Goal: Transaction & Acquisition: Download file/media

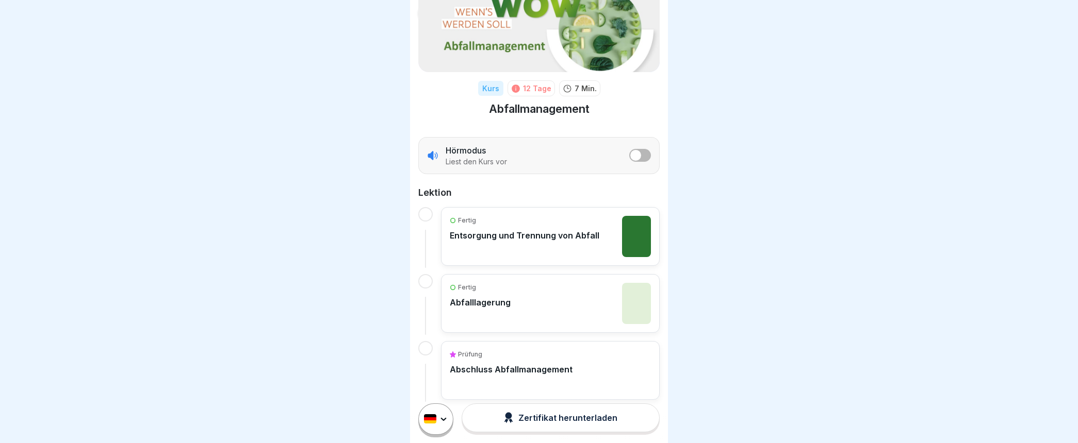
scroll to position [84, 0]
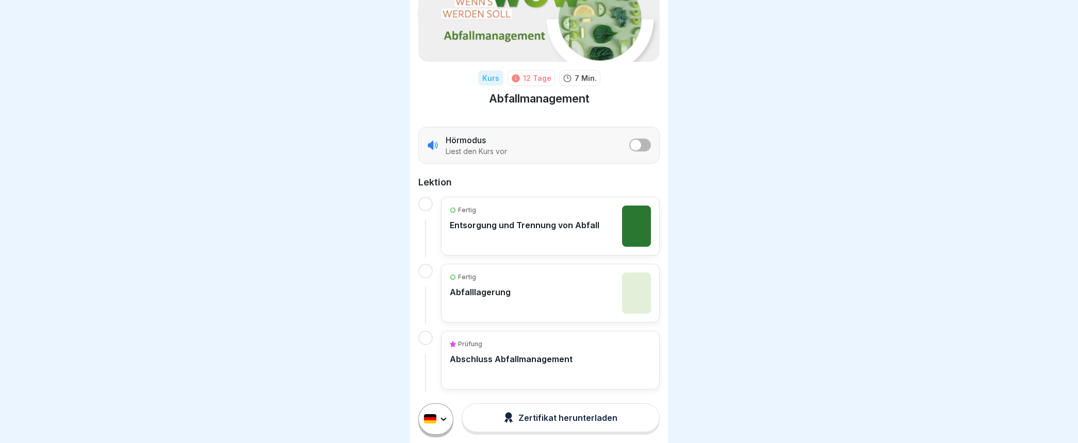
scroll to position [84, 0]
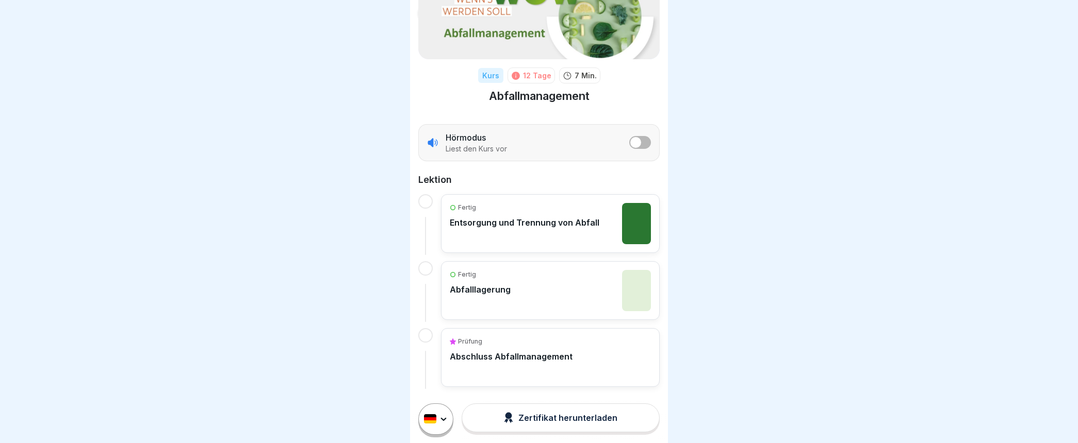
click at [503, 356] on p "Abschluss Abfallmanagement" at bounding box center [511, 357] width 123 height 10
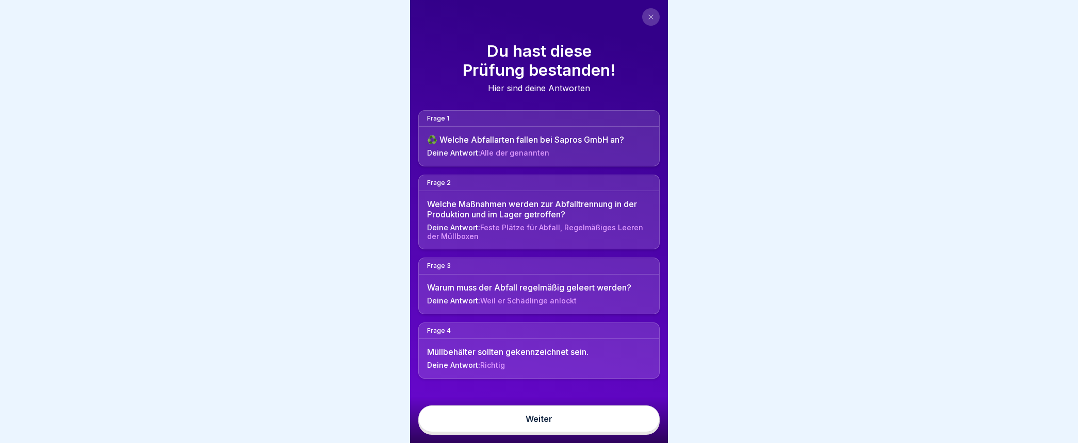
click at [542, 430] on link "Weiter" at bounding box center [538, 419] width 241 height 27
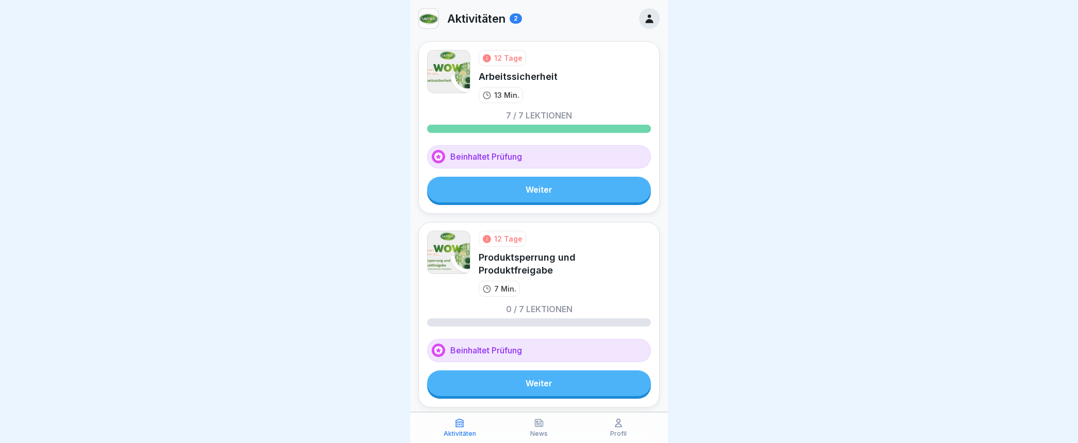
click at [552, 189] on link "Weiter" at bounding box center [539, 190] width 224 height 26
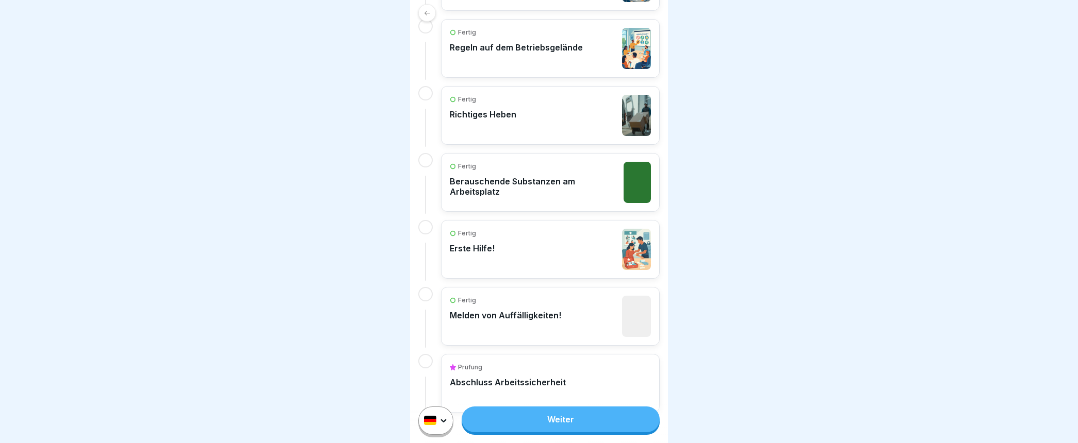
scroll to position [416, 0]
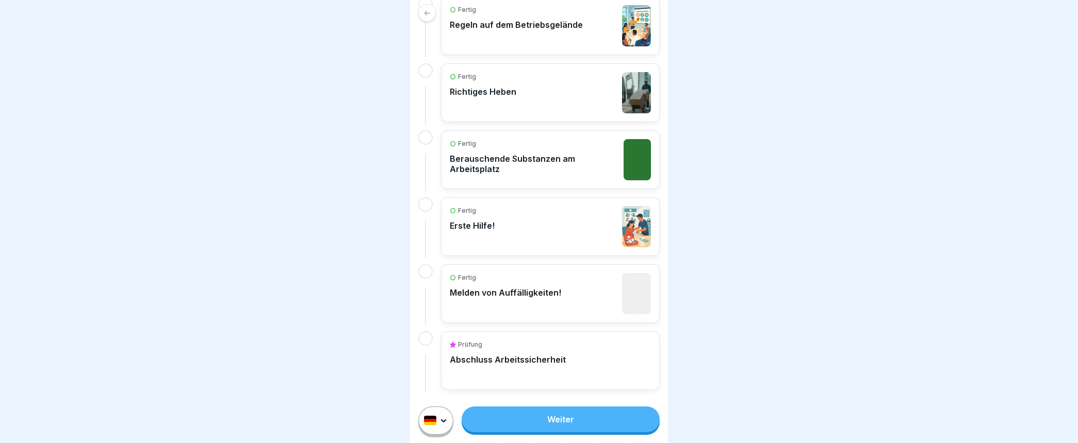
click at [537, 358] on p "Abschluss Arbeitssicherheit" at bounding box center [508, 360] width 116 height 10
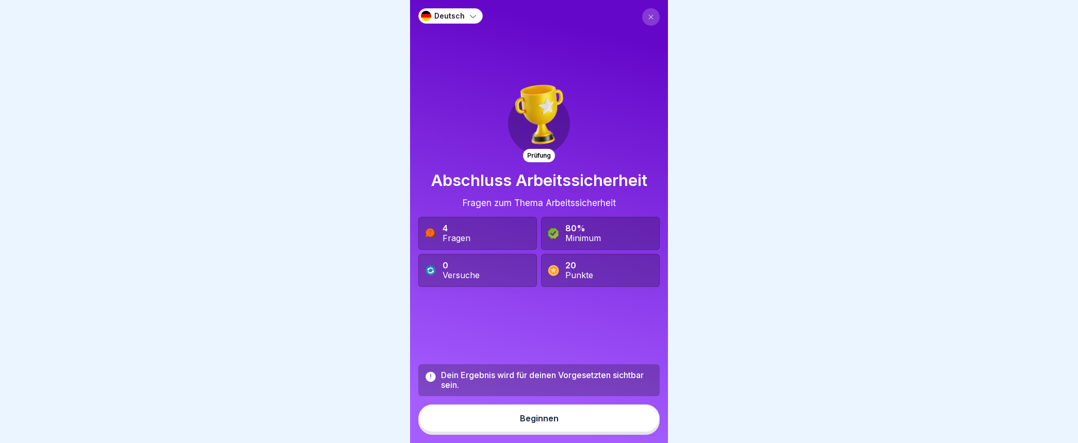
click at [537, 423] on div "Beginnen" at bounding box center [539, 418] width 39 height 9
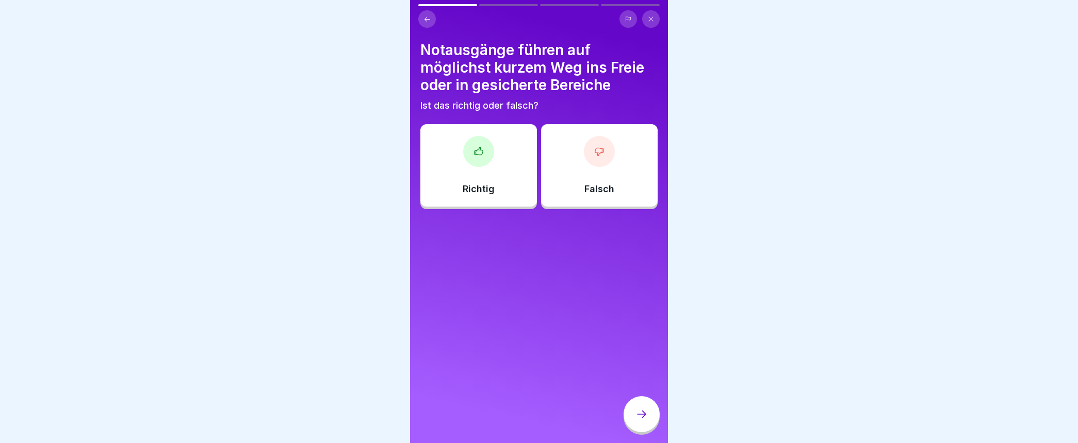
click at [484, 153] on div at bounding box center [478, 151] width 31 height 31
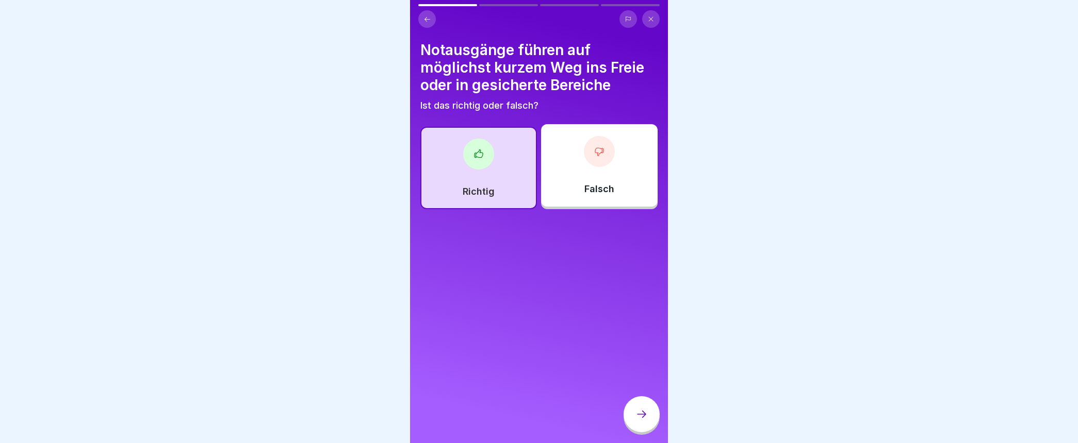
click at [647, 421] on icon at bounding box center [641, 414] width 12 height 12
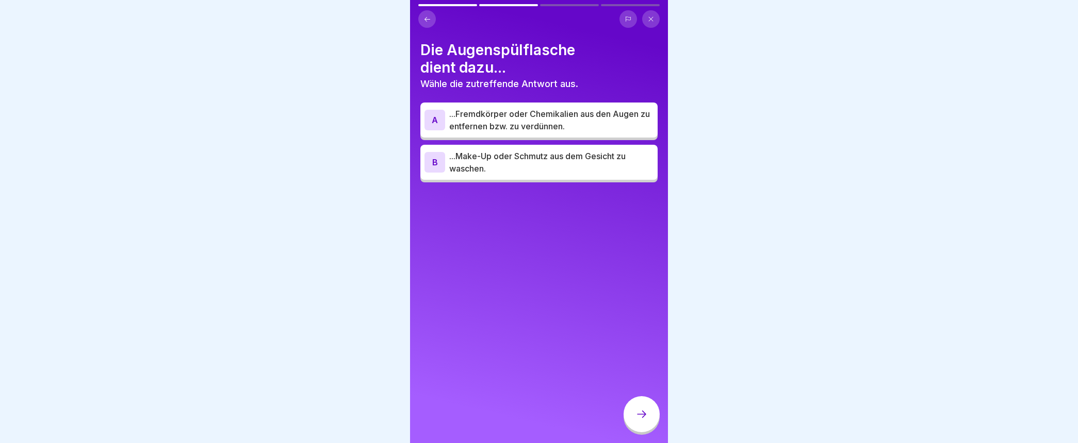
click at [439, 114] on div "A" at bounding box center [434, 120] width 21 height 21
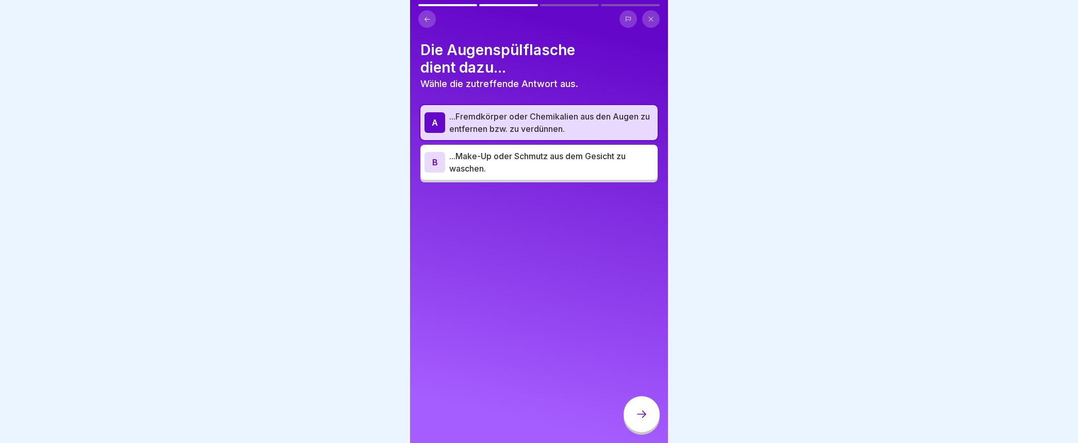
click at [643, 421] on icon at bounding box center [641, 414] width 12 height 12
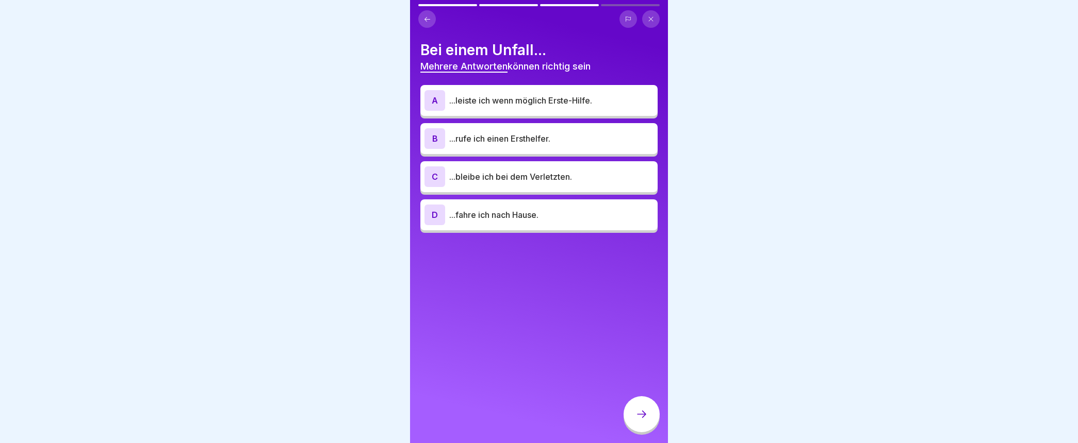
click at [433, 136] on div "B" at bounding box center [434, 138] width 21 height 21
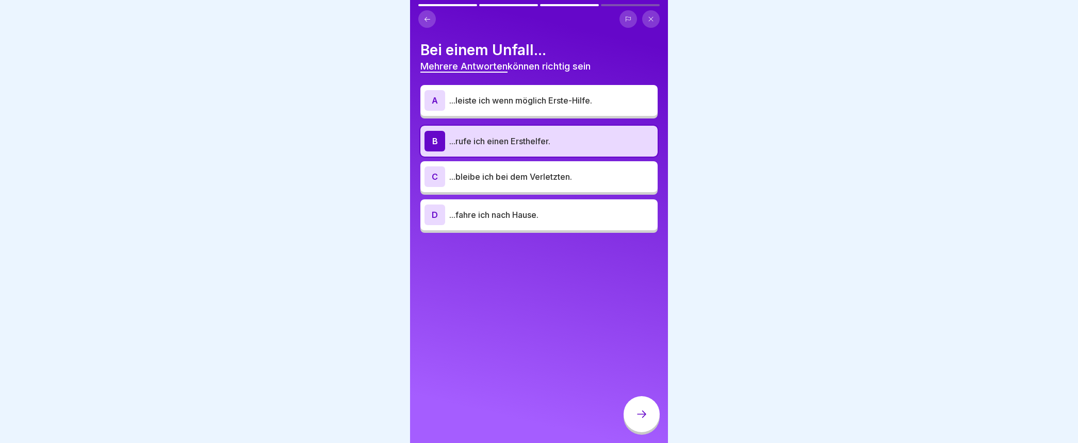
click at [437, 177] on div "C" at bounding box center [434, 177] width 21 height 21
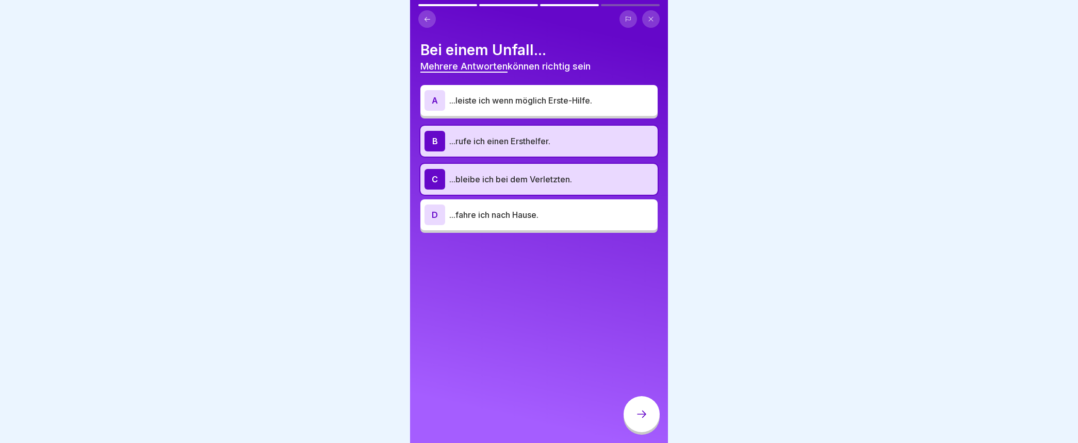
click at [644, 421] on icon at bounding box center [641, 414] width 12 height 12
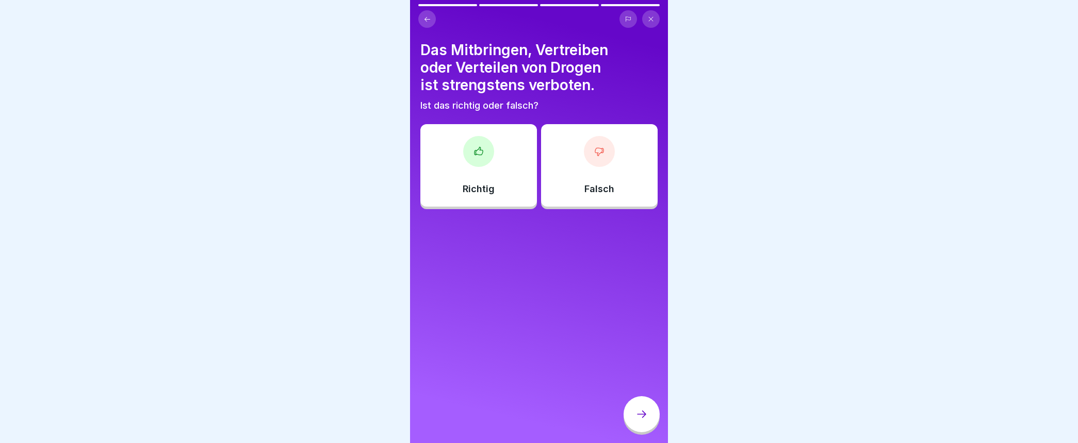
click at [476, 152] on icon at bounding box center [478, 151] width 10 height 10
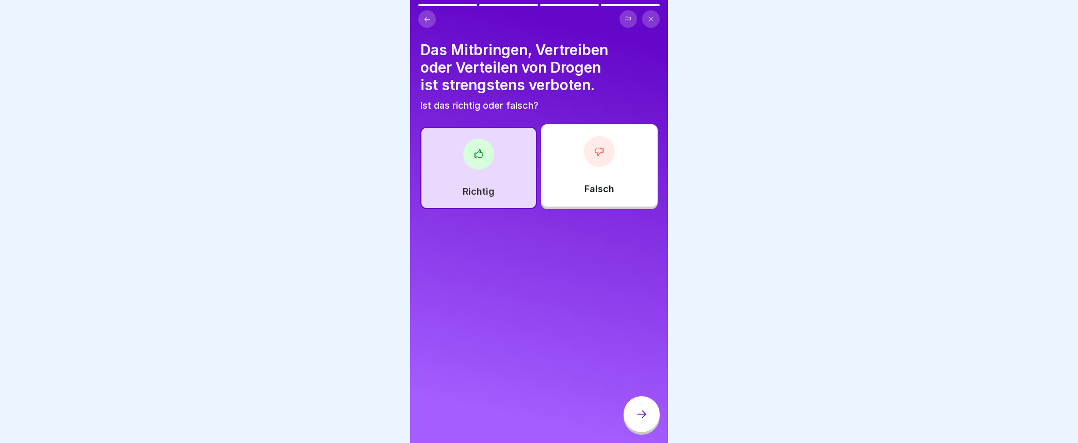
click at [641, 421] on icon at bounding box center [641, 414] width 12 height 12
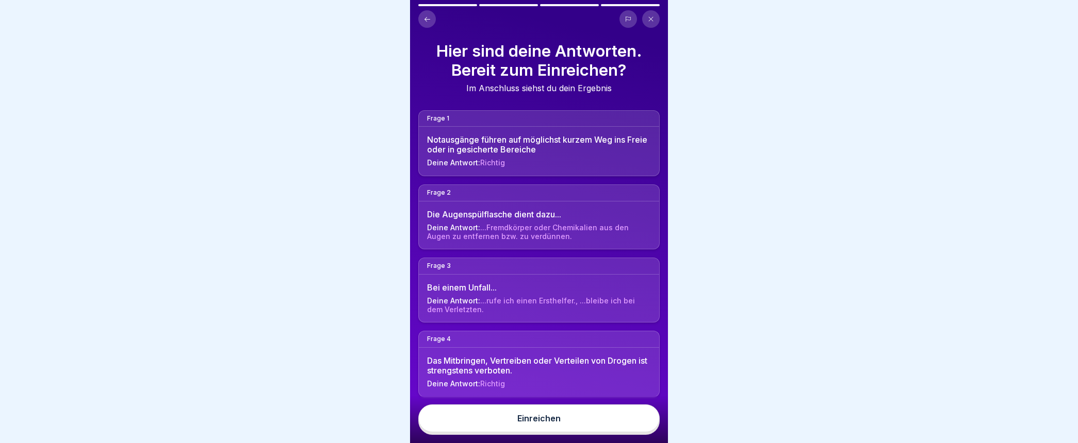
click at [553, 423] on div "Einreichen" at bounding box center [538, 418] width 43 height 9
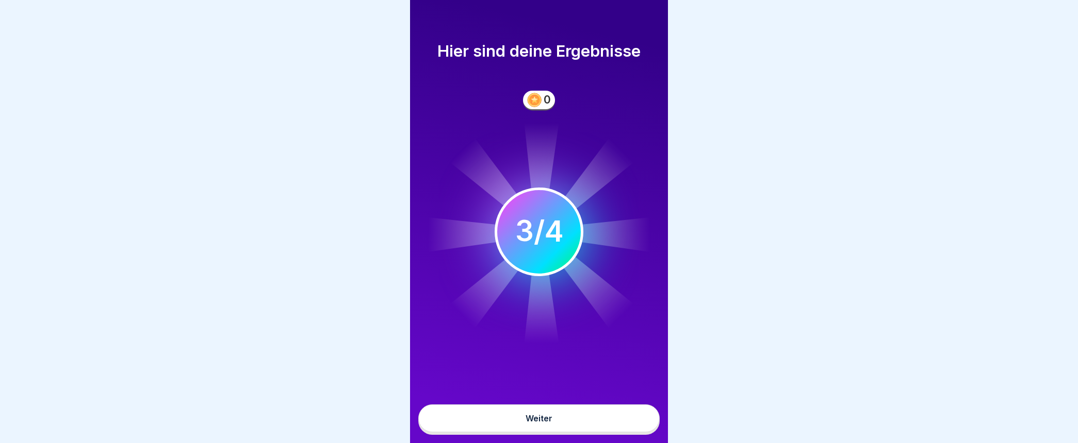
click at [539, 423] on div "Weiter" at bounding box center [538, 418] width 27 height 9
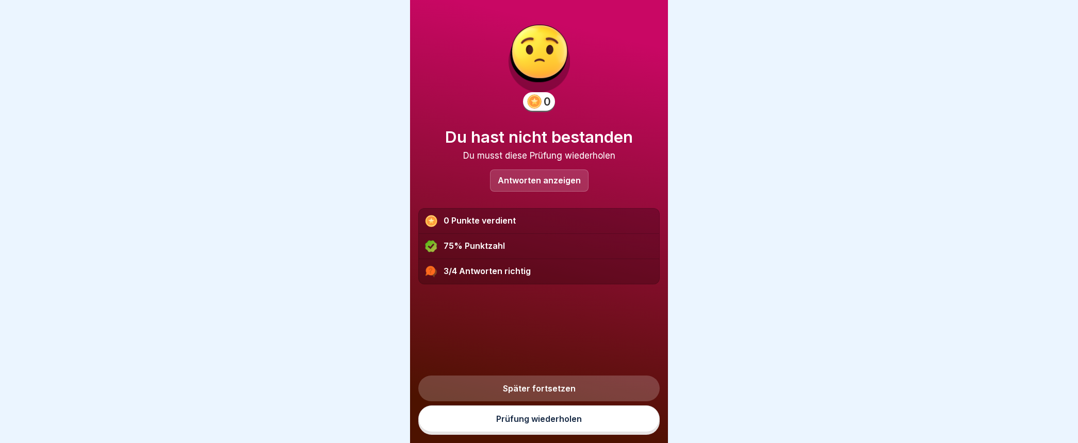
click at [533, 429] on link "Prüfung wiederholen" at bounding box center [538, 419] width 241 height 27
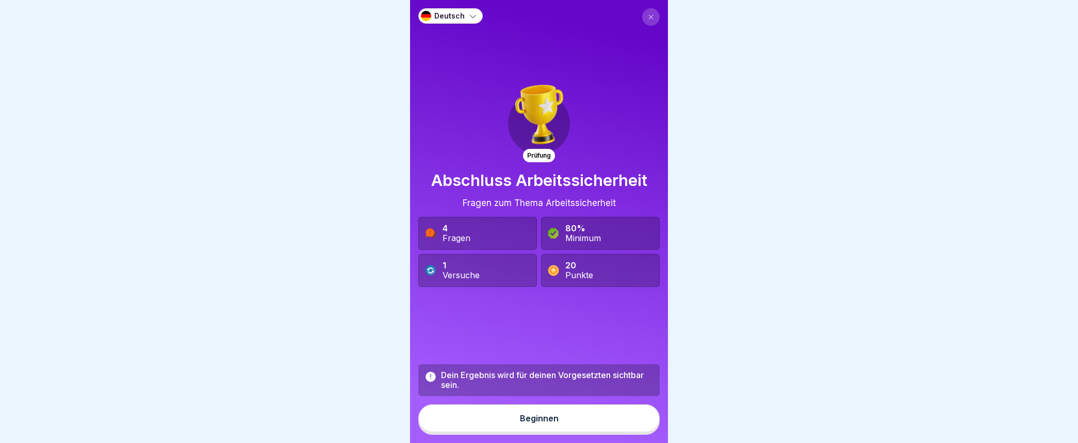
click at [533, 423] on div "Beginnen" at bounding box center [539, 418] width 39 height 9
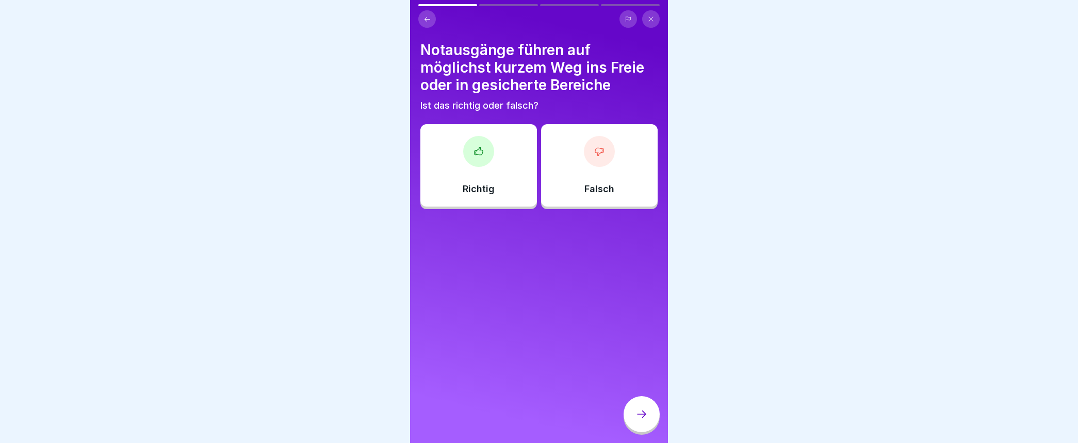
click at [476, 152] on icon at bounding box center [478, 151] width 10 height 10
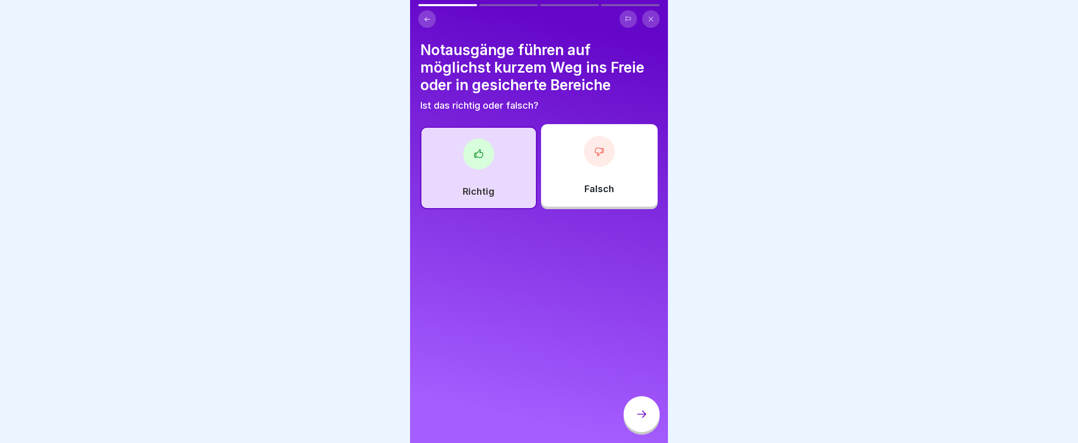
click at [638, 421] on icon at bounding box center [641, 414] width 12 height 12
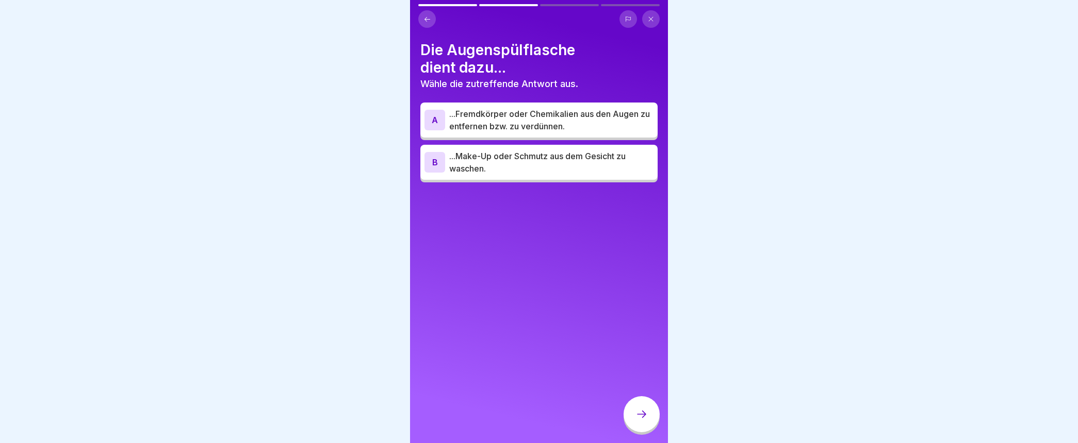
click at [437, 120] on div "A" at bounding box center [434, 120] width 21 height 21
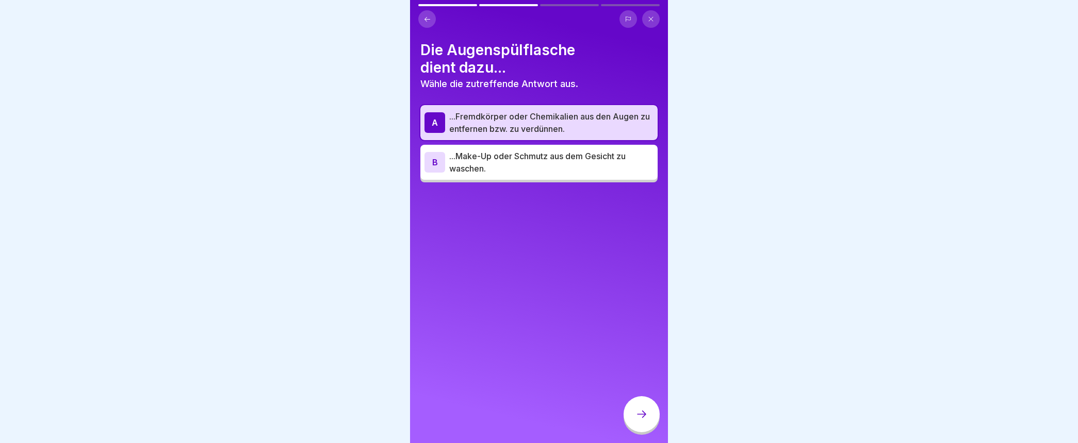
click at [643, 421] on icon at bounding box center [641, 414] width 12 height 12
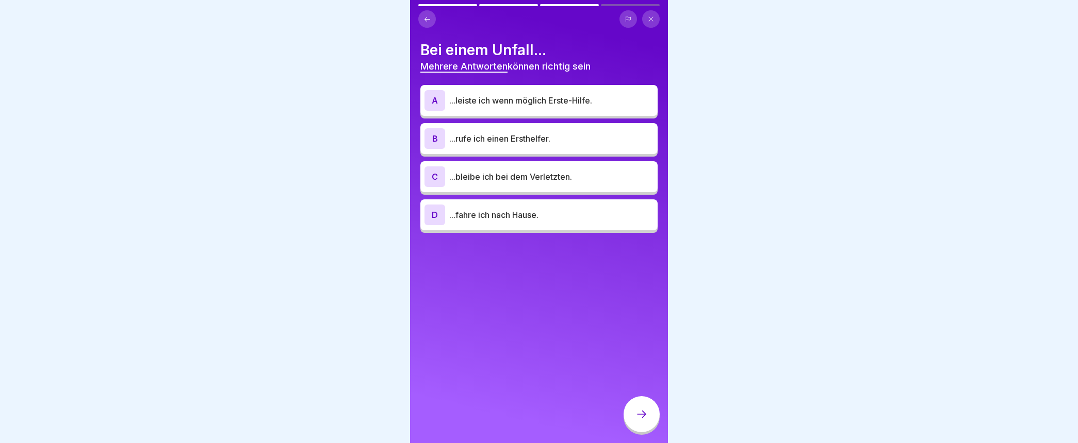
click at [434, 138] on div "B" at bounding box center [434, 138] width 21 height 21
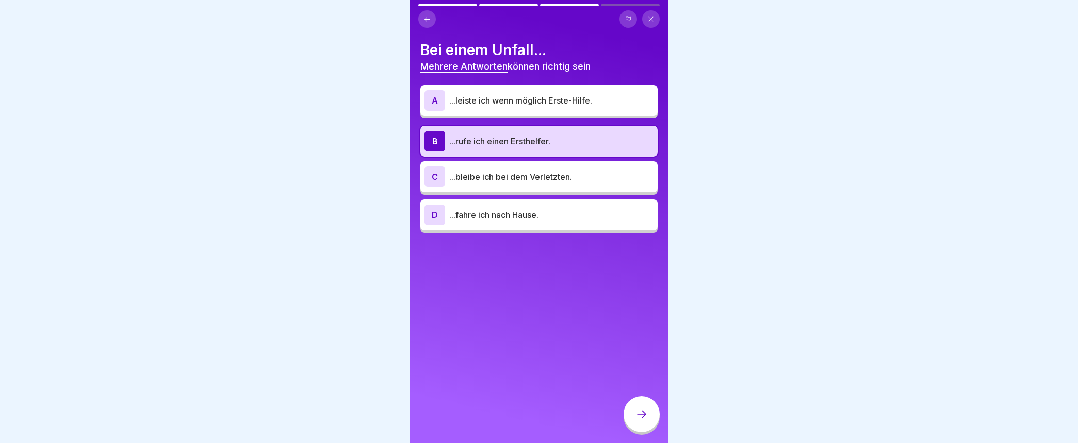
click at [434, 177] on div "C" at bounding box center [434, 177] width 21 height 21
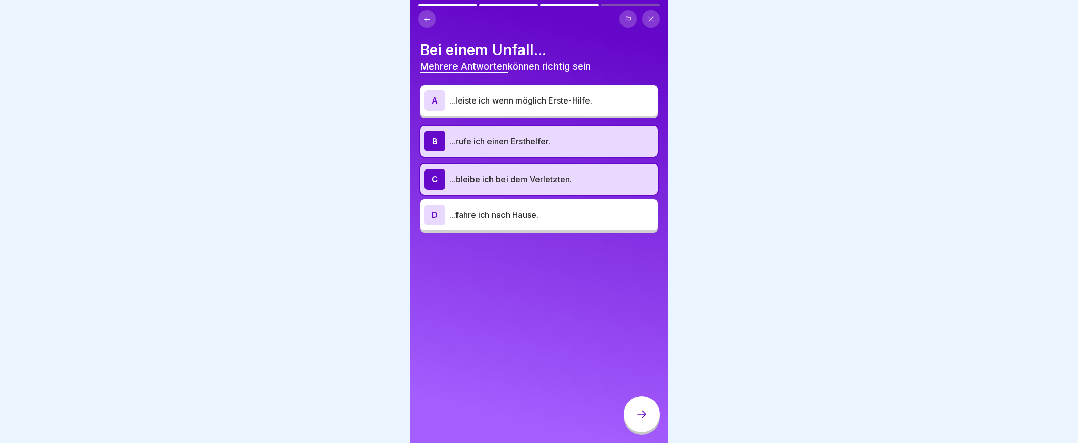
click at [434, 103] on div "A" at bounding box center [434, 100] width 21 height 21
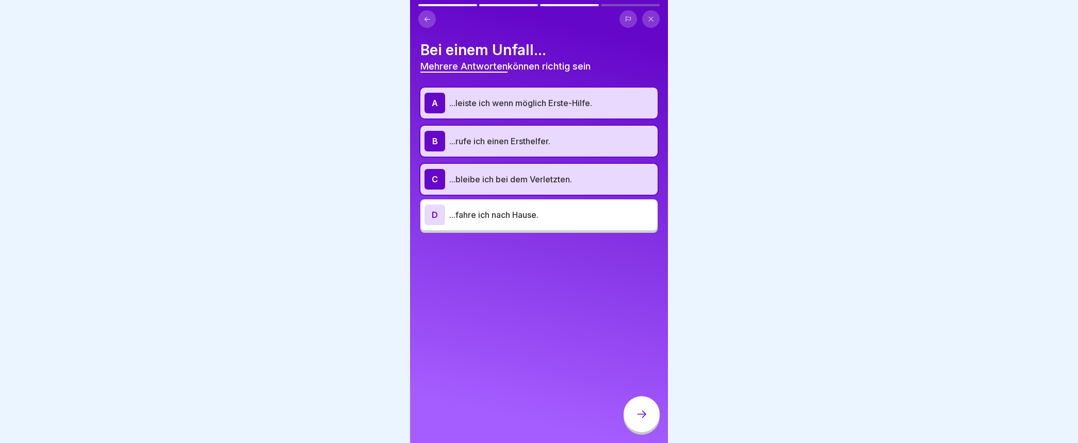
click at [638, 430] on div at bounding box center [641, 415] width 36 height 36
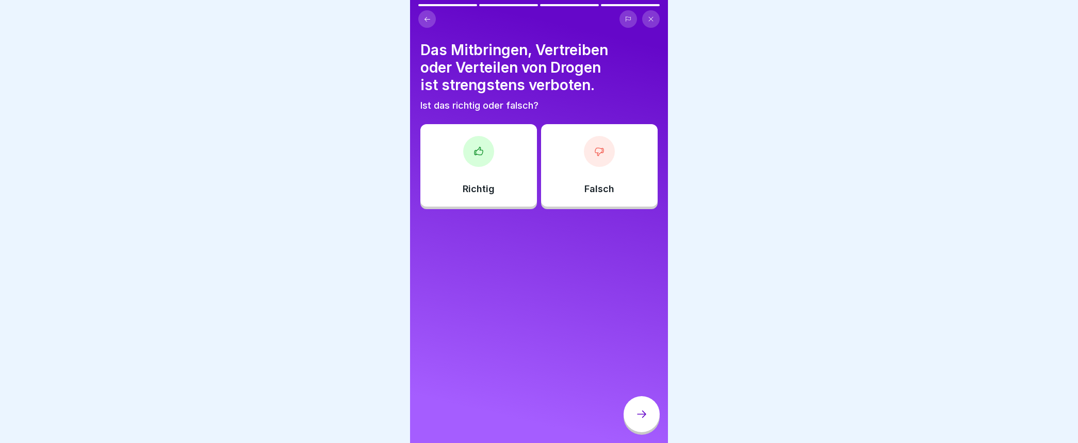
click at [478, 160] on div at bounding box center [478, 151] width 31 height 31
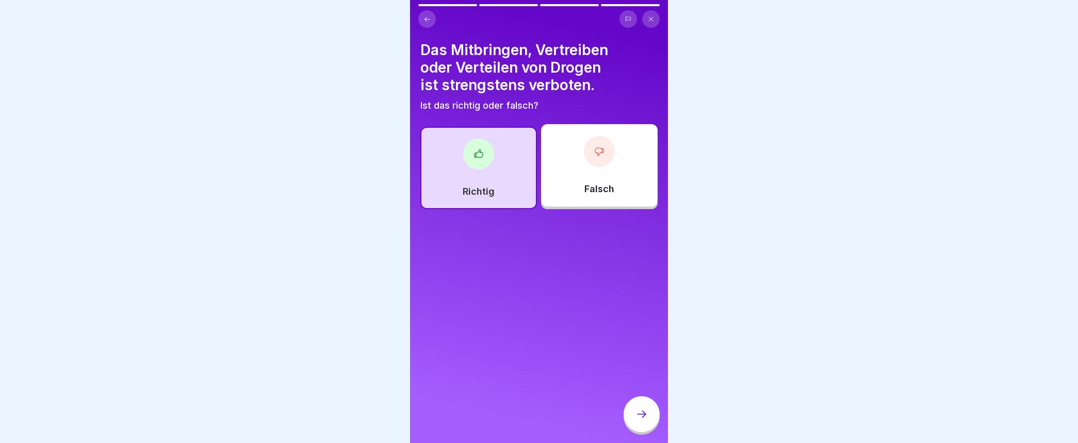
click at [643, 419] on icon at bounding box center [641, 414] width 12 height 12
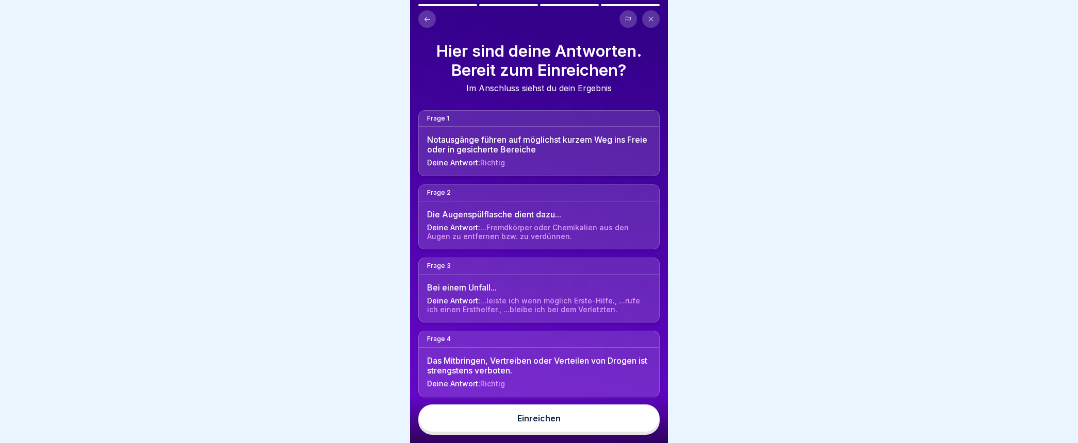
click at [526, 423] on div "Einreichen" at bounding box center [538, 418] width 43 height 9
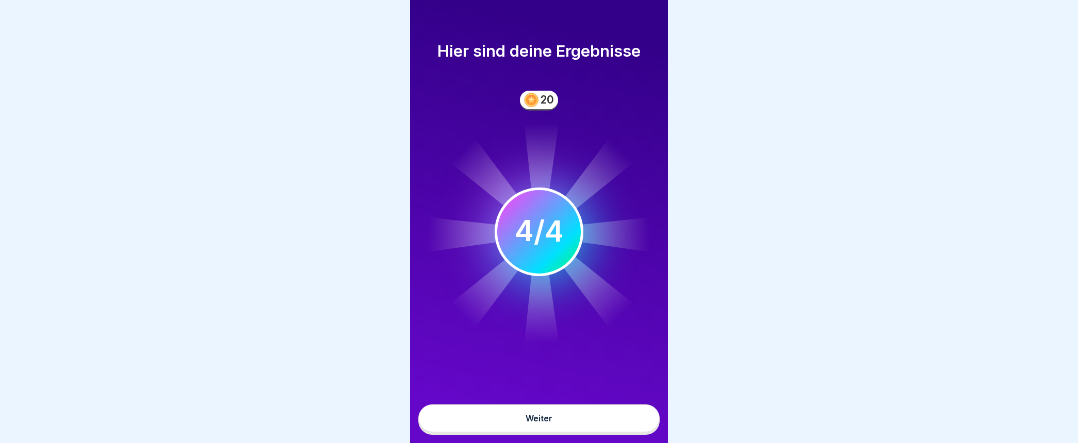
click at [528, 423] on div "Weiter" at bounding box center [538, 418] width 27 height 9
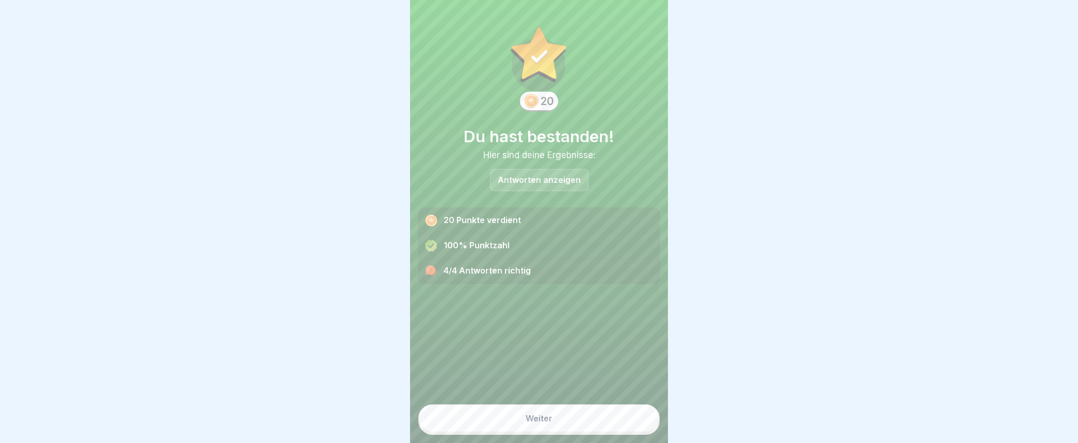
click at [533, 423] on div "Weiter" at bounding box center [538, 418] width 27 height 9
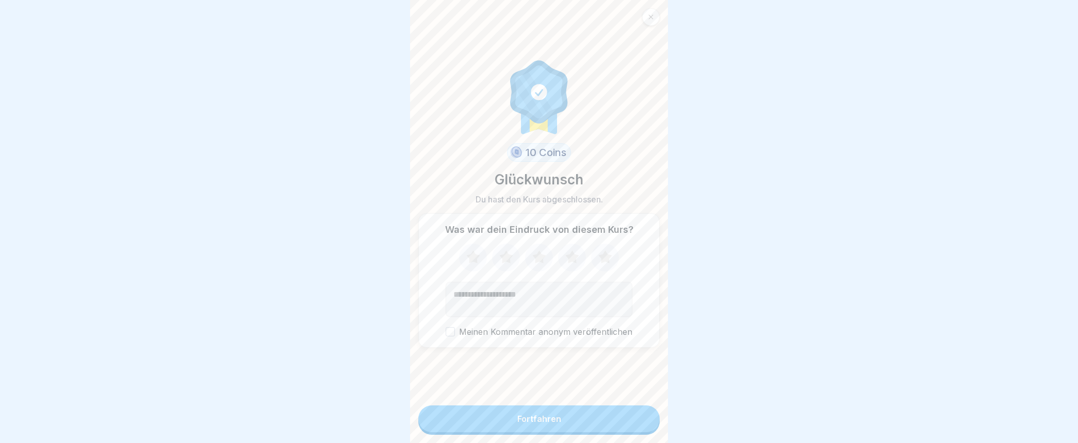
click at [544, 424] on div "Fortfahren" at bounding box center [539, 419] width 44 height 9
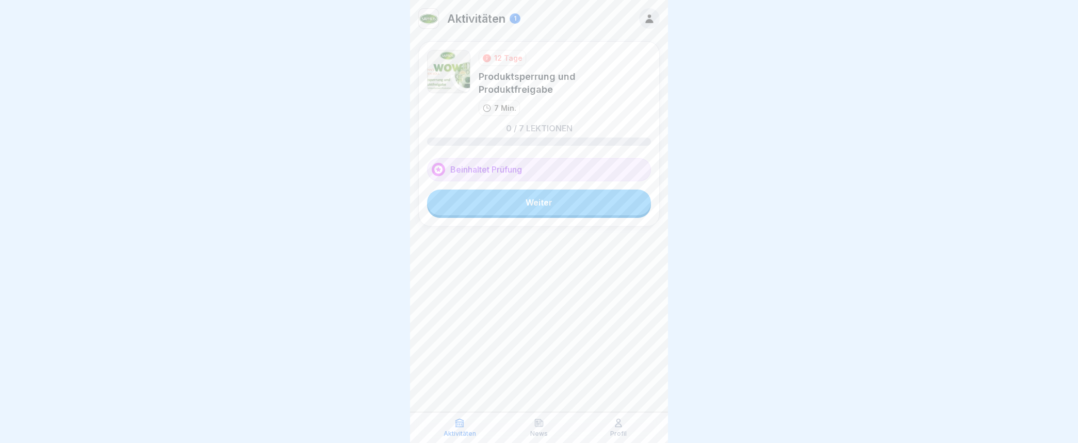
click at [544, 190] on link "Weiter" at bounding box center [539, 203] width 224 height 26
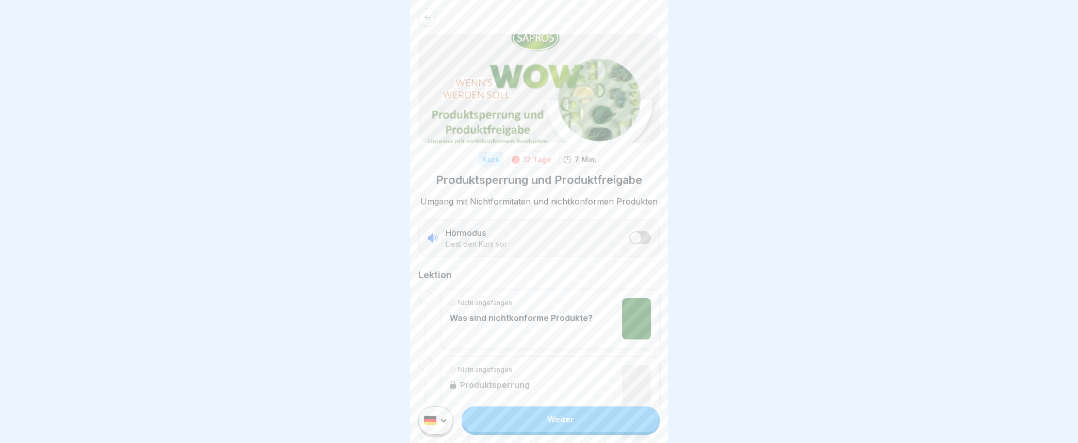
click at [549, 317] on p "Was sind nichtkonforme Produkte?" at bounding box center [521, 318] width 143 height 10
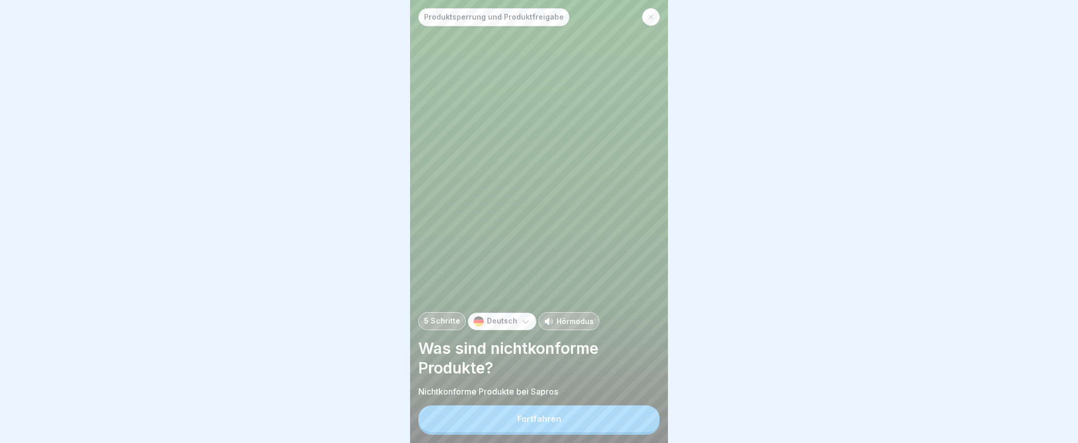
click at [529, 424] on div "Fortfahren" at bounding box center [539, 419] width 44 height 9
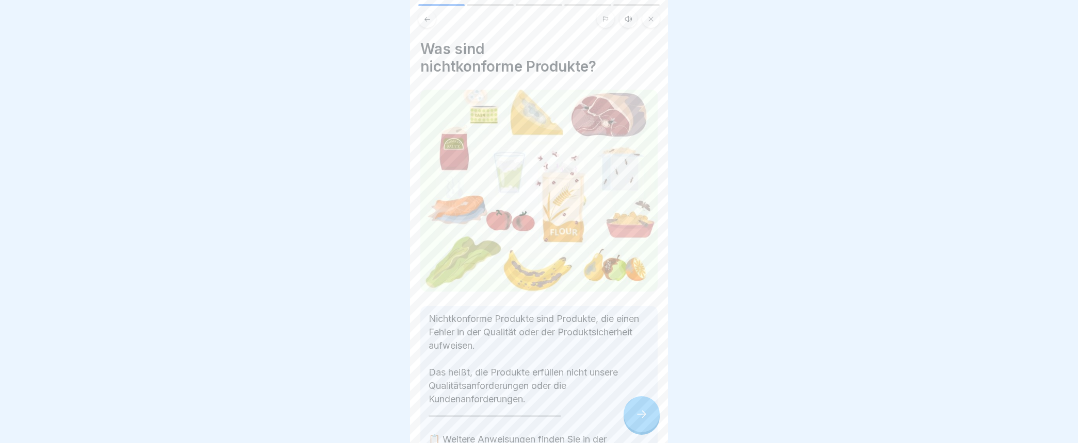
click at [642, 421] on icon at bounding box center [641, 414] width 12 height 12
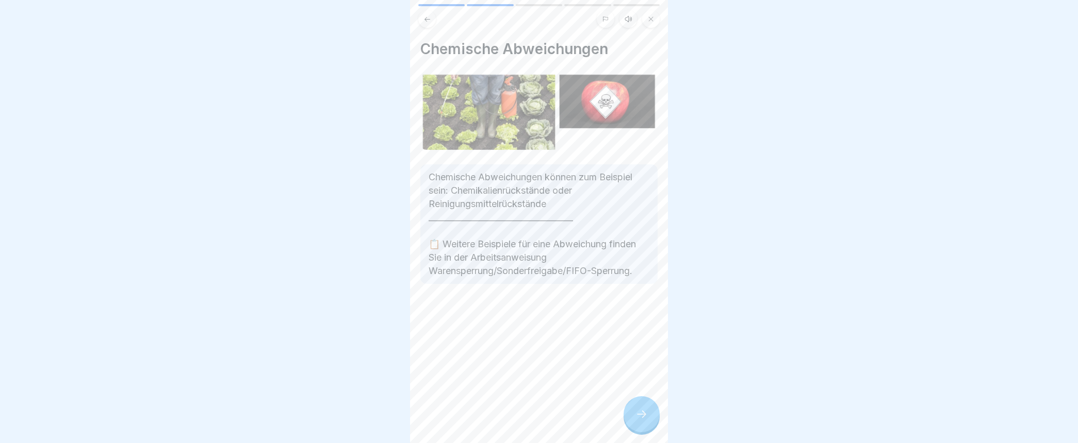
click at [637, 421] on icon at bounding box center [641, 414] width 12 height 12
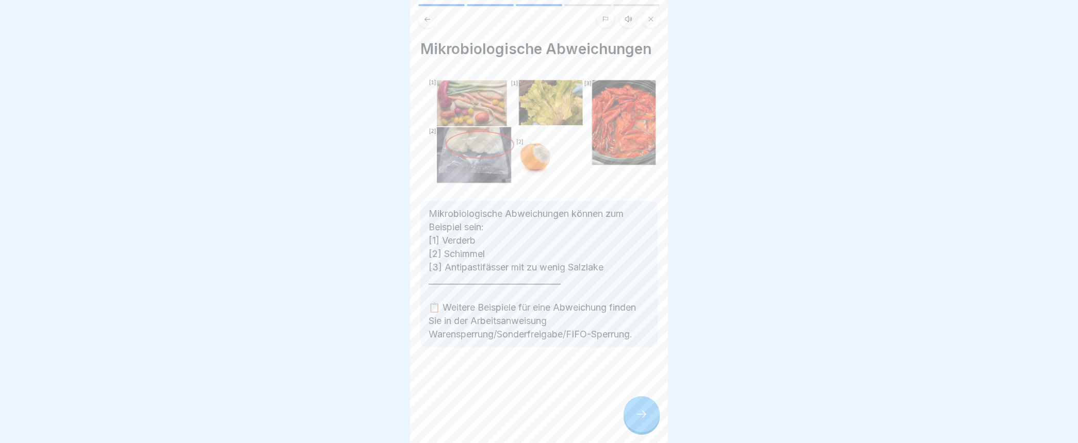
drag, startPoint x: 637, startPoint y: 423, endPoint x: 654, endPoint y: 447, distance: 28.9
click at [654, 443] on html "Produktsperrung und Produktfreigabe 5 Schritte Deutsch Hörmodus Was sind nichtk…" at bounding box center [539, 221] width 1078 height 443
click at [650, 428] on div at bounding box center [641, 415] width 36 height 36
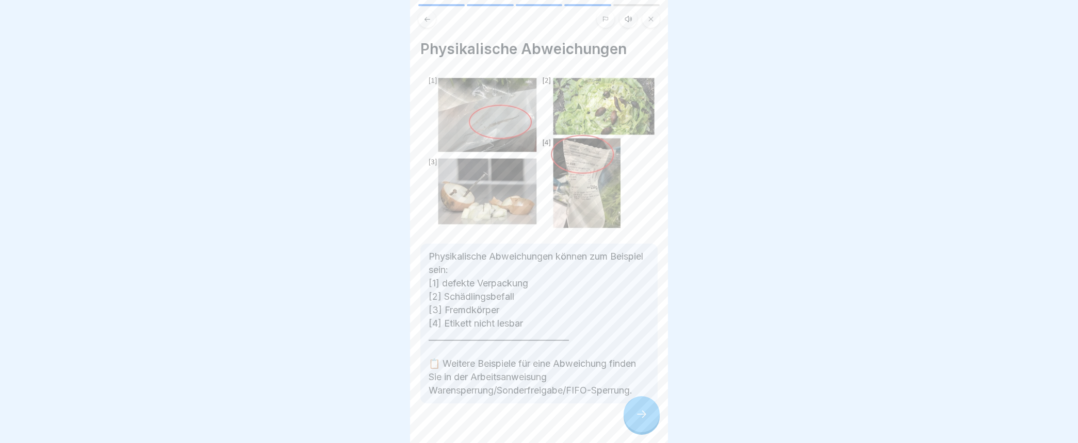
click at [640, 421] on icon at bounding box center [641, 414] width 12 height 12
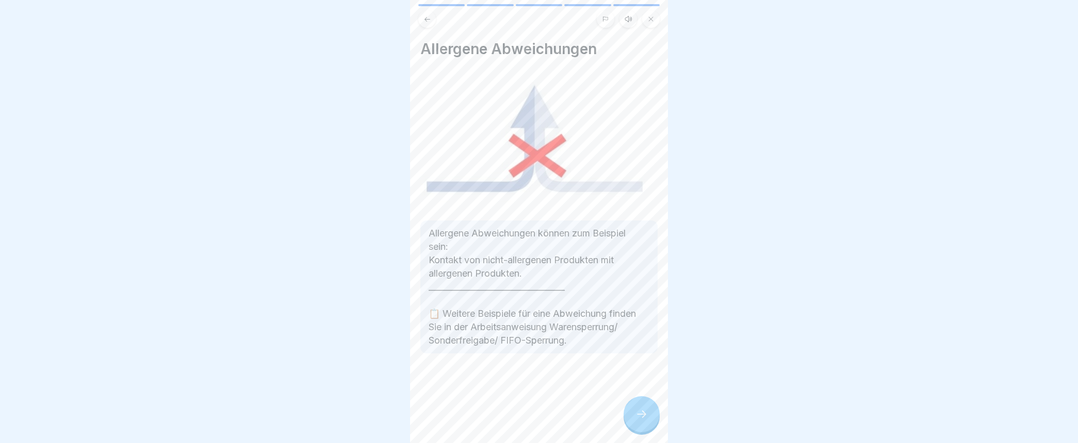
click at [640, 421] on icon at bounding box center [641, 414] width 12 height 12
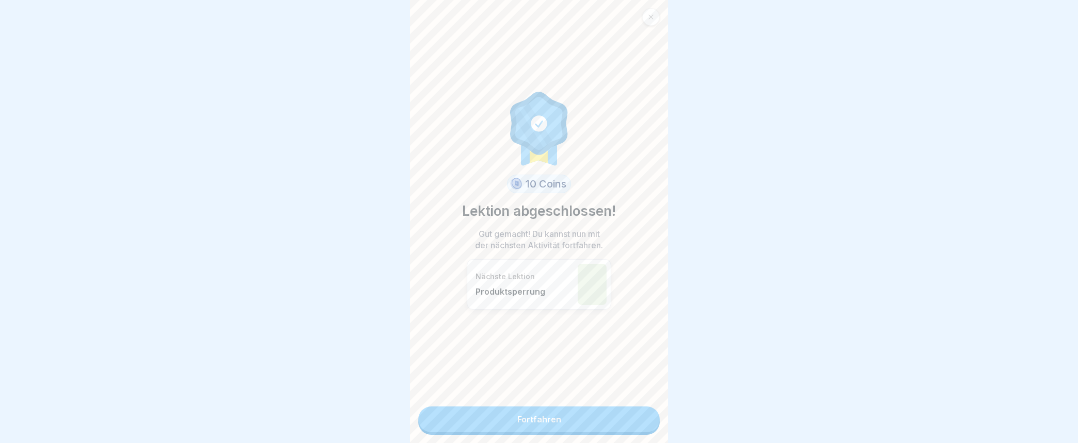
click at [578, 417] on link "Fortfahren" at bounding box center [538, 420] width 241 height 26
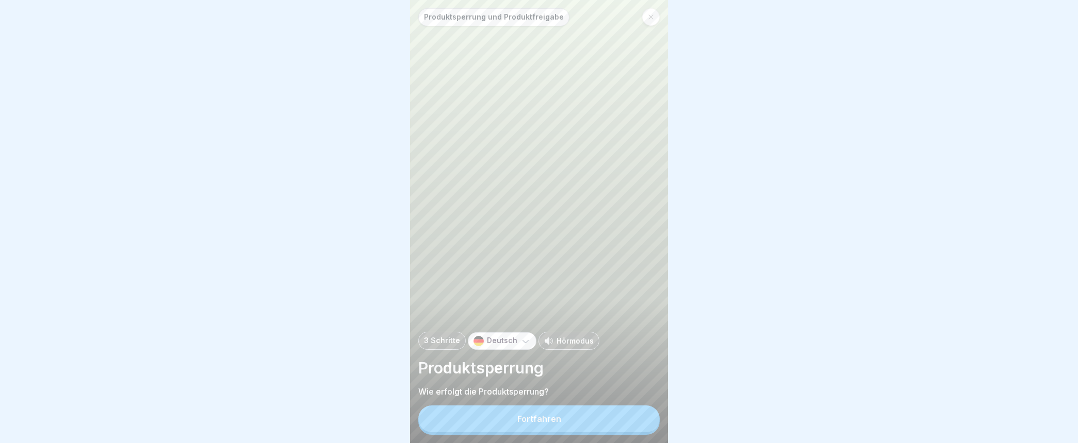
click at [569, 428] on button "Fortfahren" at bounding box center [538, 419] width 241 height 27
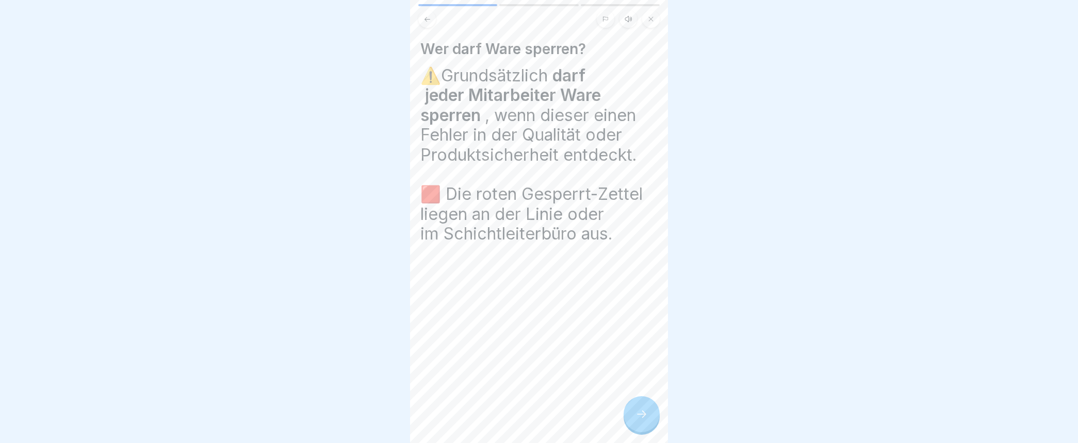
click at [641, 421] on icon at bounding box center [641, 414] width 12 height 12
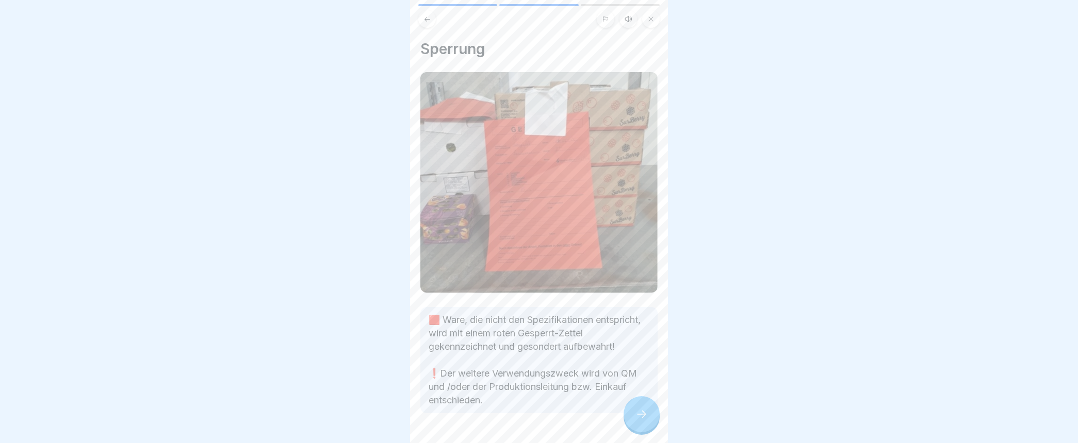
click at [636, 421] on icon at bounding box center [641, 414] width 12 height 12
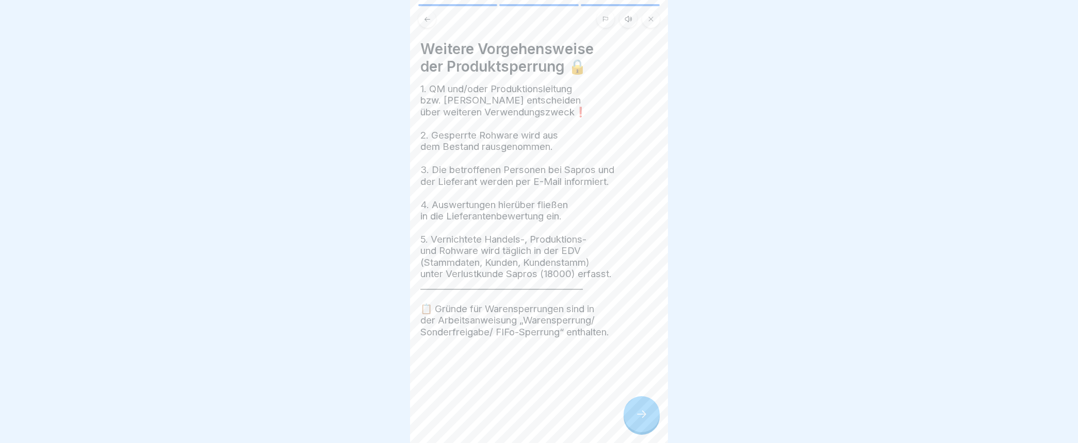
drag, startPoint x: 636, startPoint y: 423, endPoint x: 653, endPoint y: 443, distance: 26.7
click at [653, 443] on html "Produktsperrung und Produktfreigabe 3 Schritte Deutsch Hörmodus Produktsperrung…" at bounding box center [539, 221] width 1078 height 443
click at [641, 421] on icon at bounding box center [641, 414] width 12 height 12
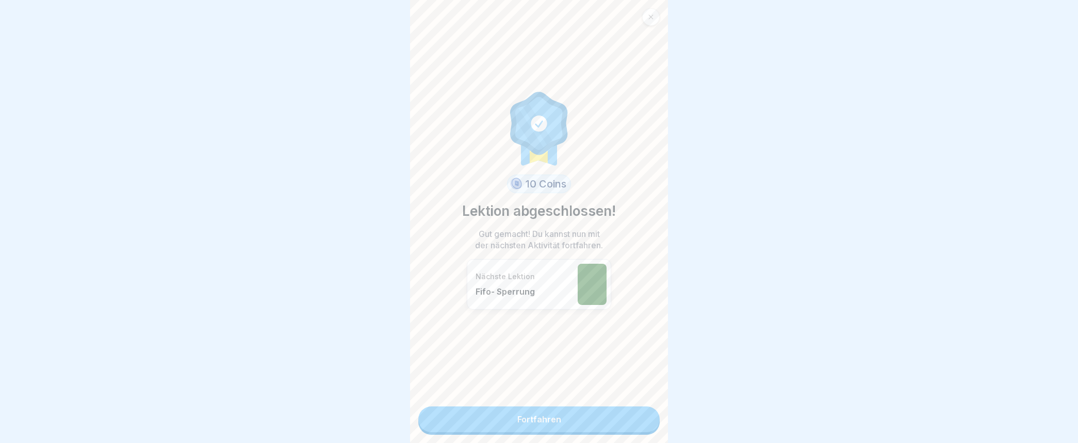
click at [624, 422] on link "Fortfahren" at bounding box center [538, 420] width 241 height 26
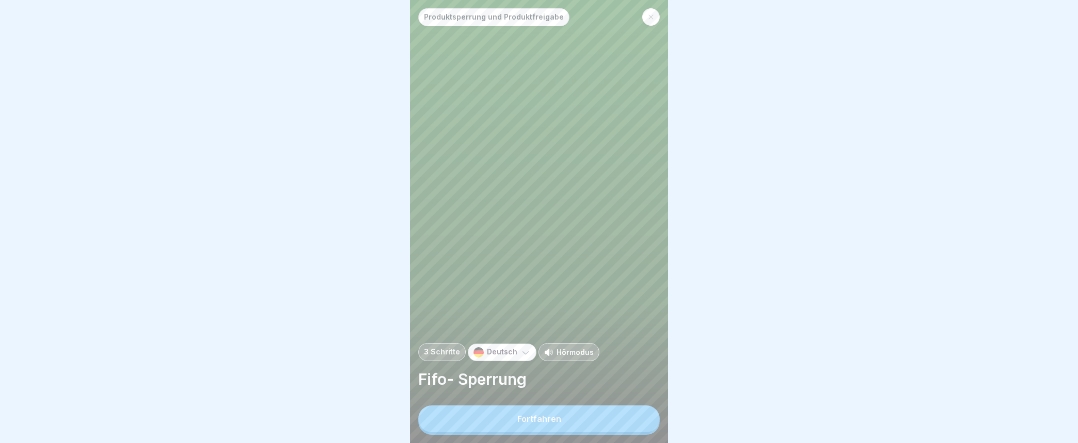
click at [572, 425] on button "Fortfahren" at bounding box center [538, 419] width 241 height 27
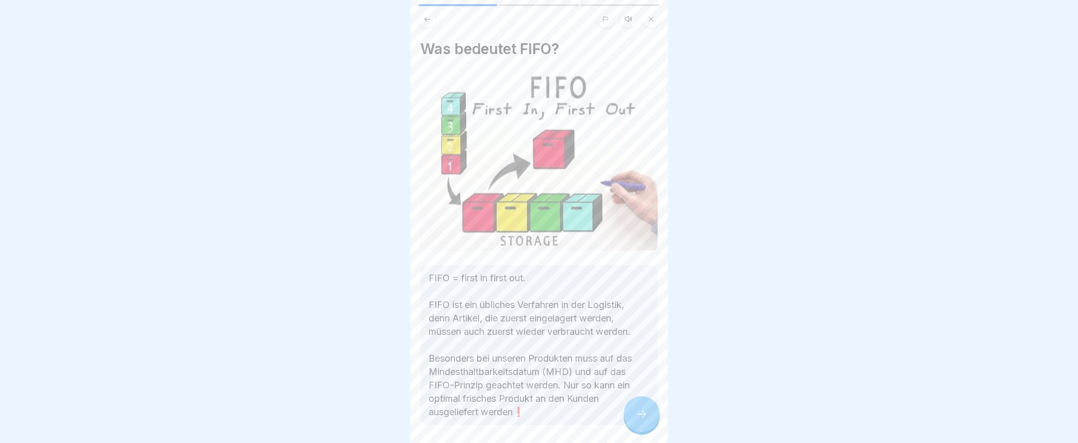
click at [643, 419] on icon at bounding box center [641, 414] width 12 height 12
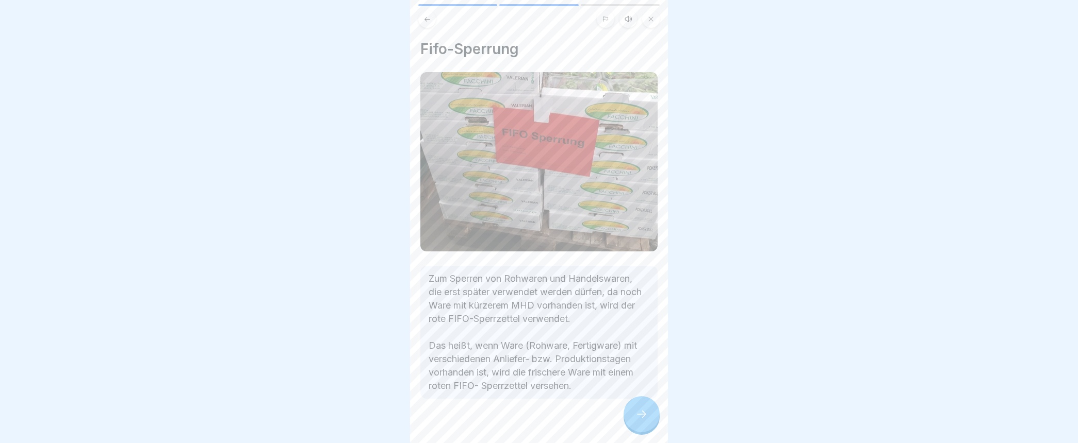
click at [643, 421] on icon at bounding box center [641, 414] width 12 height 12
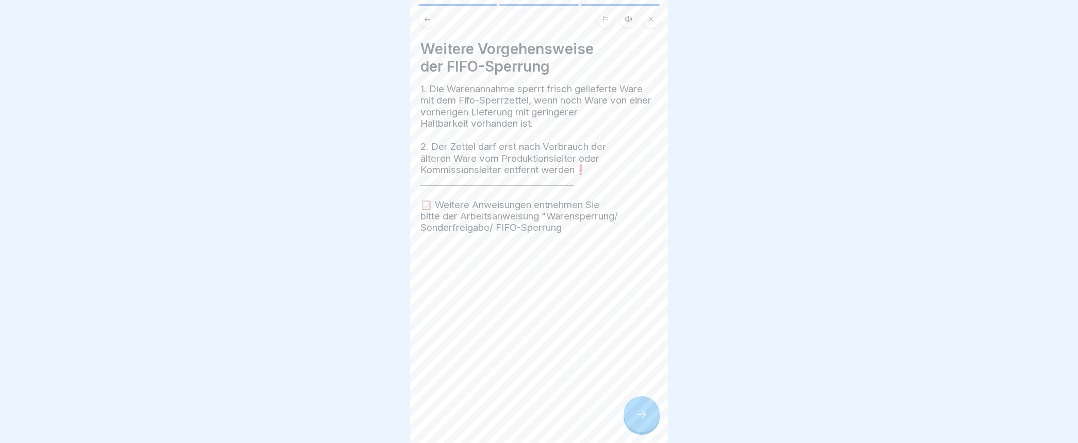
click at [653, 425] on div at bounding box center [641, 415] width 36 height 36
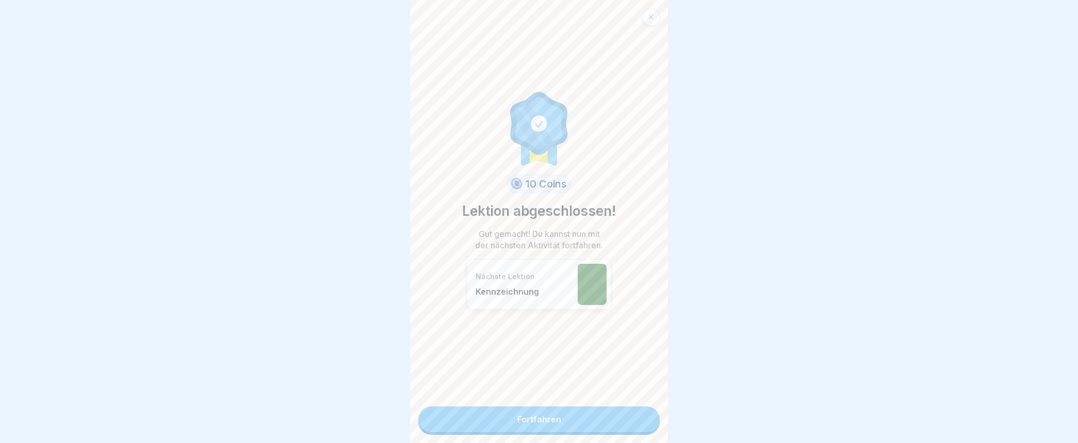
click at [604, 422] on link "Fortfahren" at bounding box center [538, 420] width 241 height 26
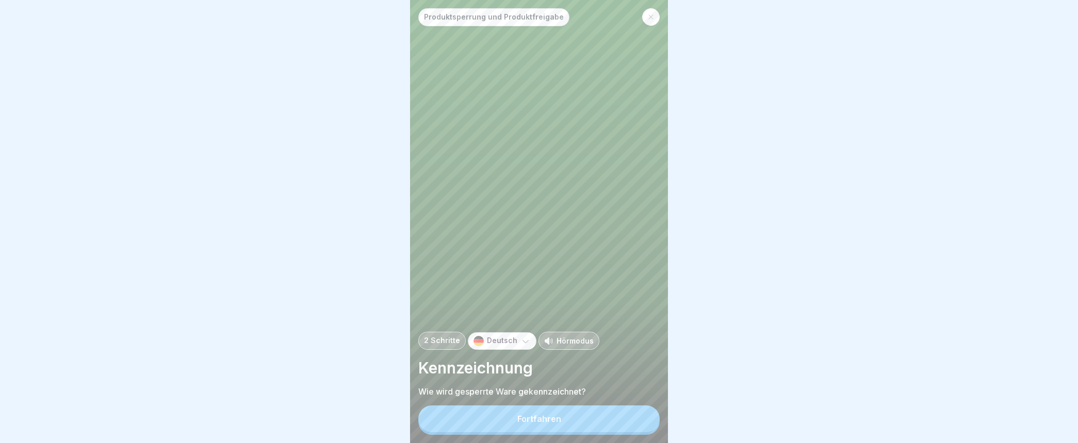
click at [581, 423] on button "Fortfahren" at bounding box center [538, 419] width 241 height 27
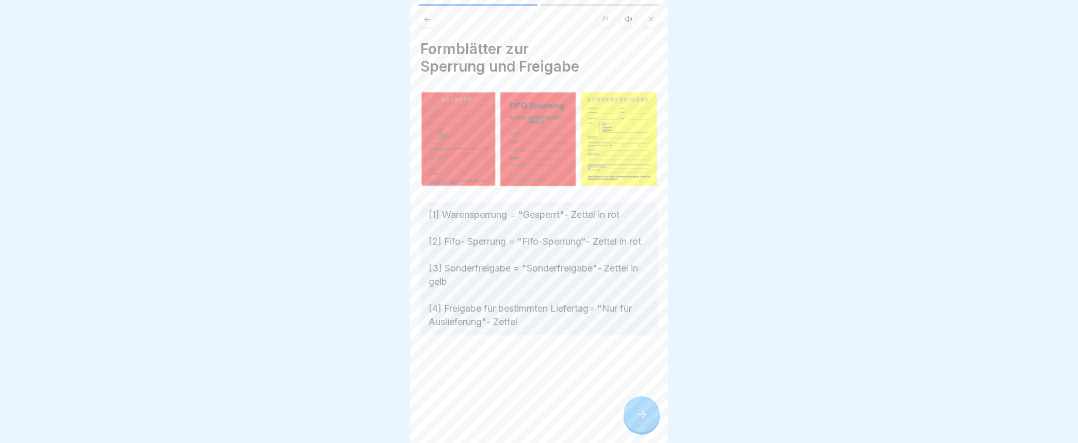
click at [639, 419] on icon at bounding box center [641, 414] width 12 height 12
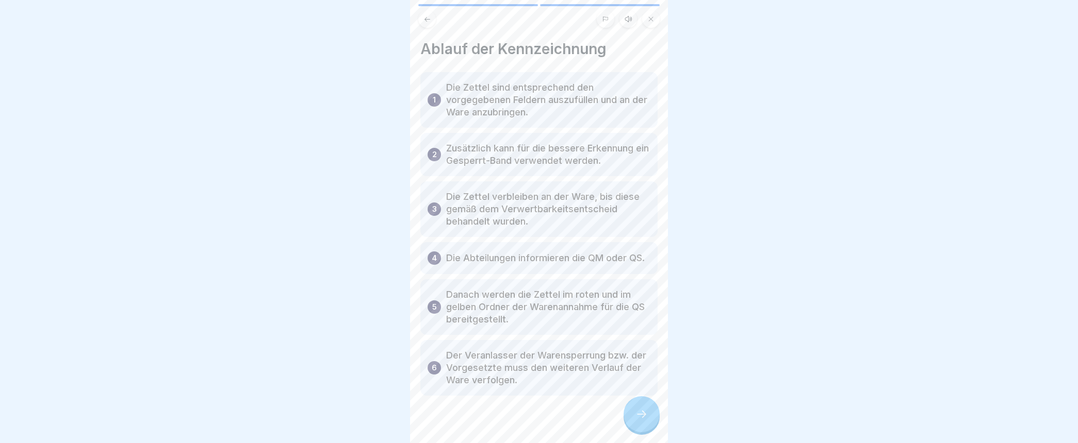
click at [636, 421] on icon at bounding box center [641, 414] width 12 height 12
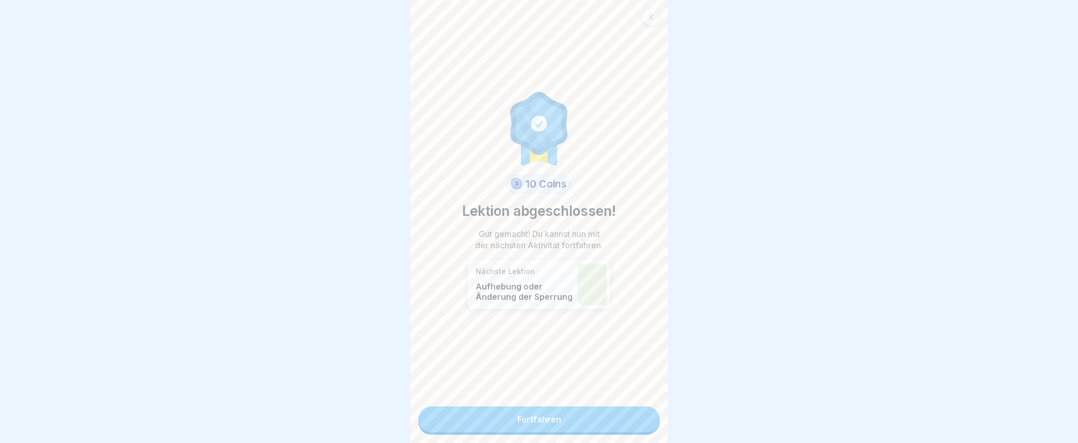
click at [636, 423] on link "Fortfahren" at bounding box center [538, 420] width 241 height 26
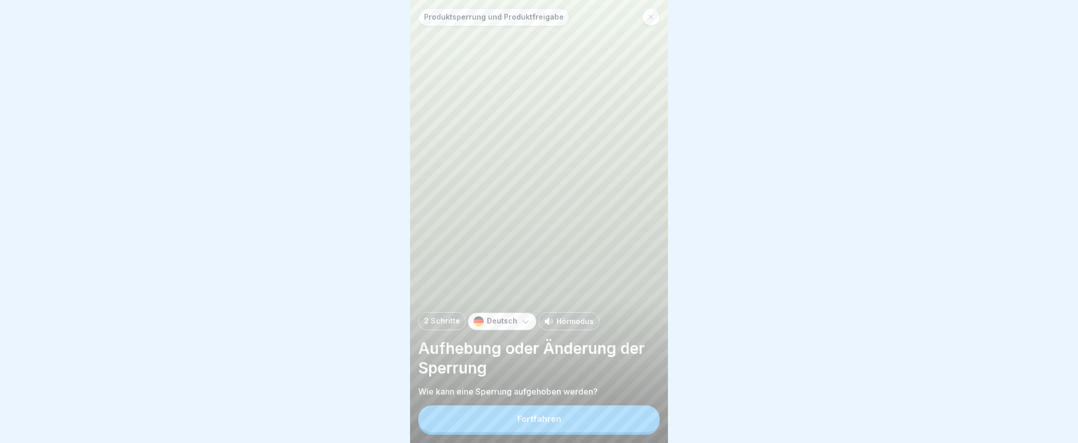
click at [566, 428] on button "Fortfahren" at bounding box center [538, 419] width 241 height 27
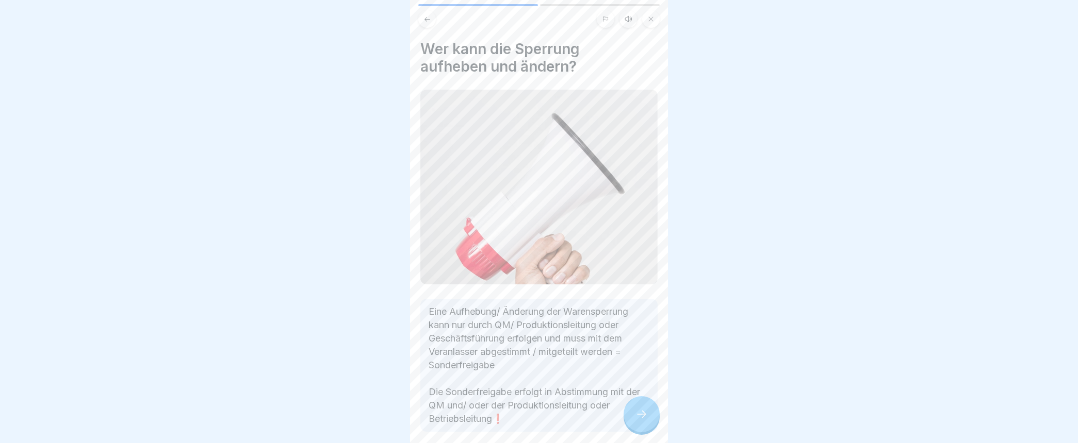
click at [632, 419] on div at bounding box center [641, 415] width 36 height 36
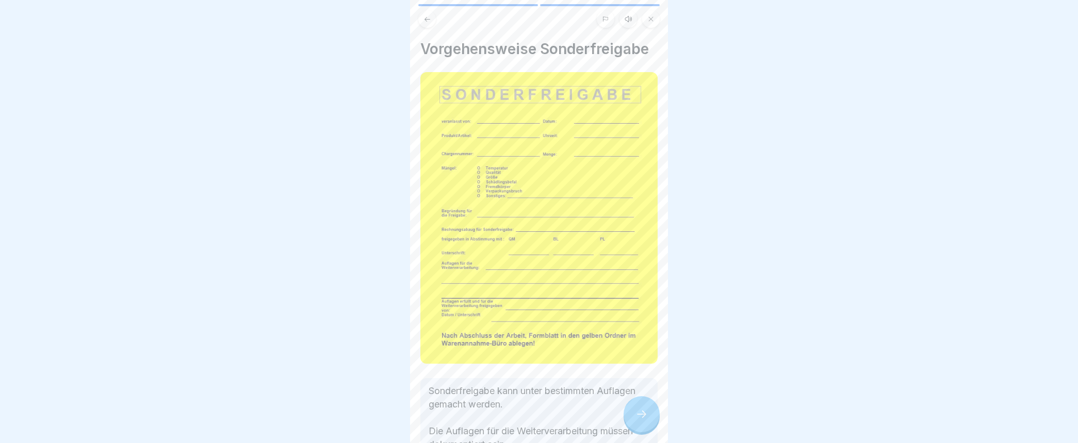
click at [645, 421] on icon at bounding box center [641, 414] width 12 height 12
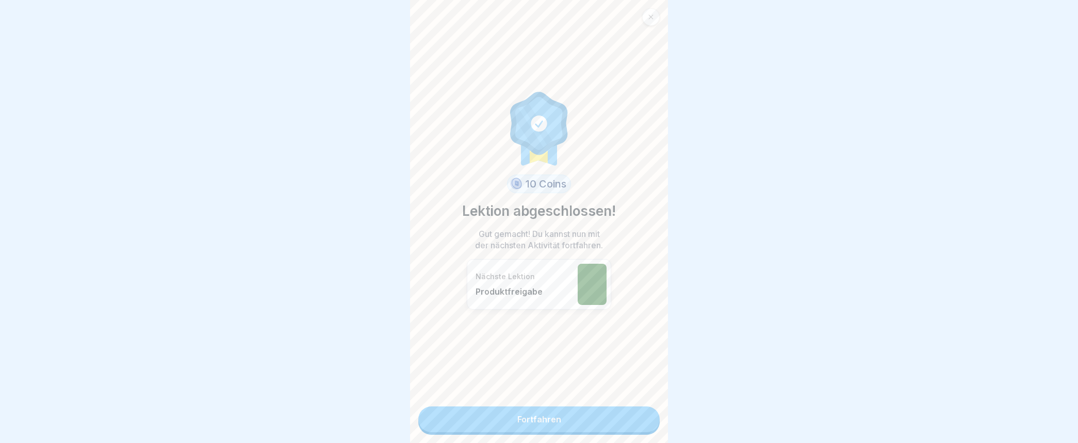
click at [586, 421] on link "Fortfahren" at bounding box center [538, 420] width 241 height 26
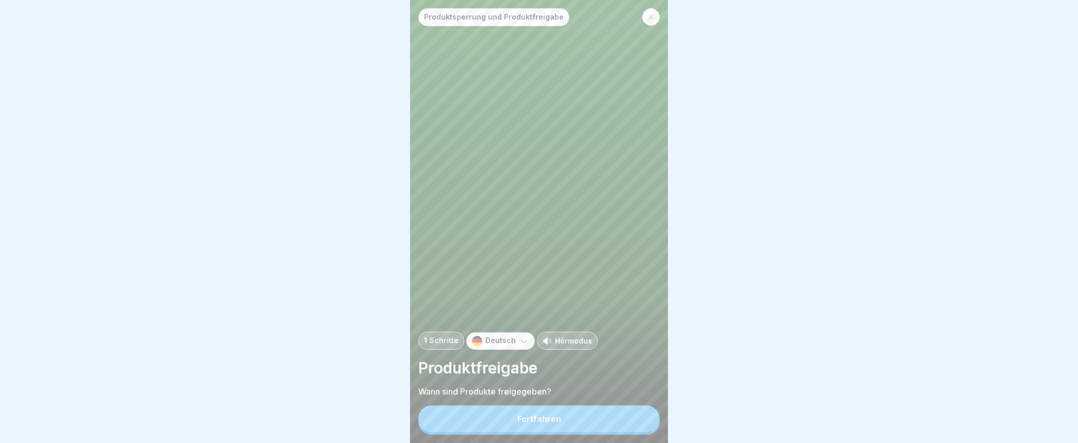
click at [577, 423] on button "Fortfahren" at bounding box center [538, 419] width 241 height 27
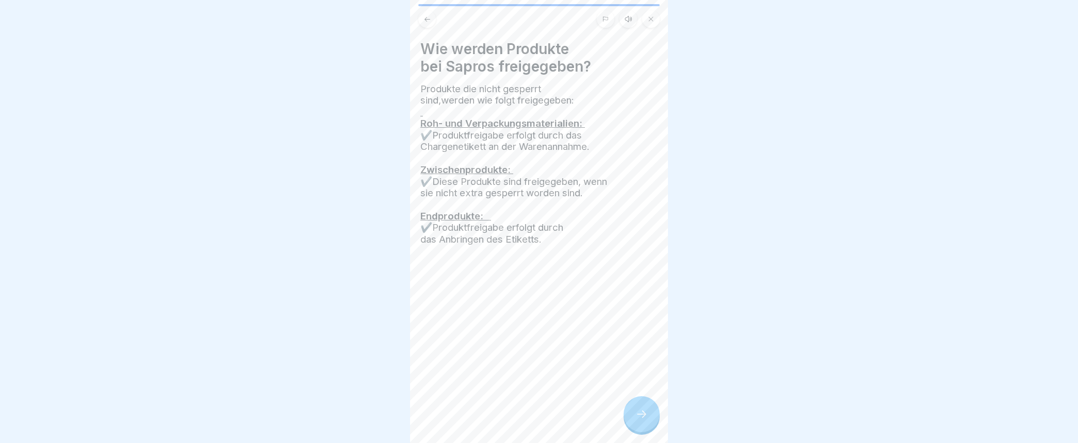
click at [646, 421] on icon at bounding box center [641, 414] width 12 height 12
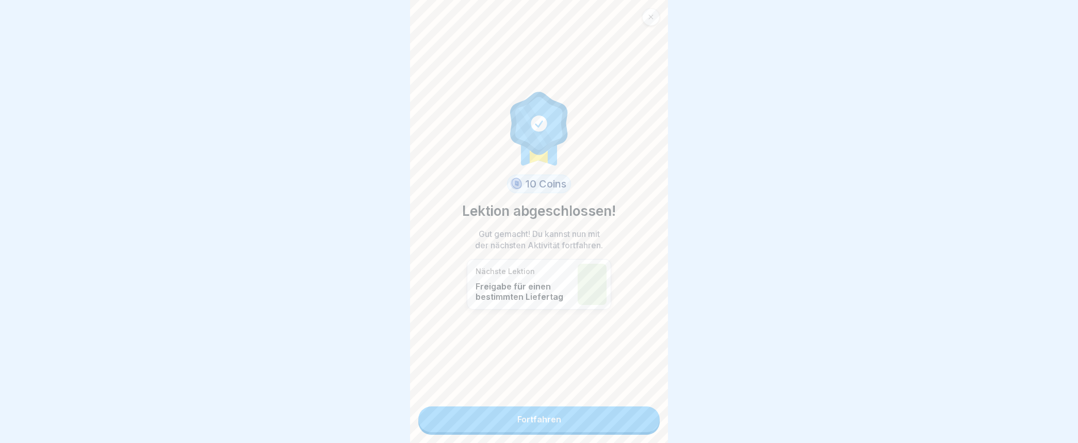
click at [625, 421] on link "Fortfahren" at bounding box center [538, 420] width 241 height 26
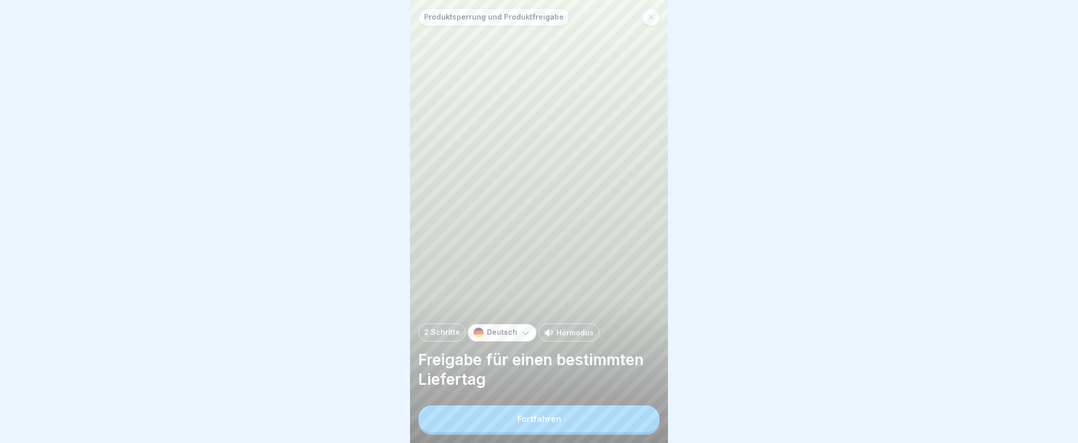
click at [614, 425] on button "Fortfahren" at bounding box center [538, 419] width 241 height 27
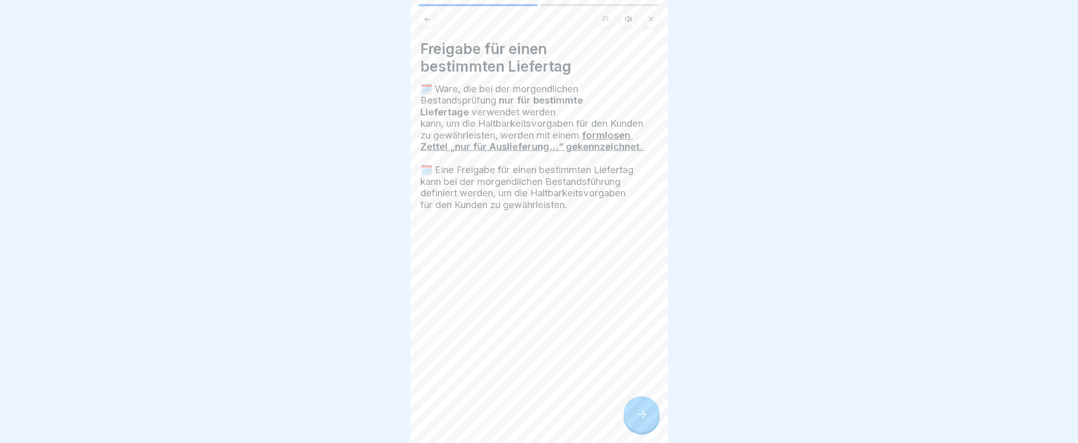
click at [636, 421] on icon at bounding box center [641, 414] width 12 height 12
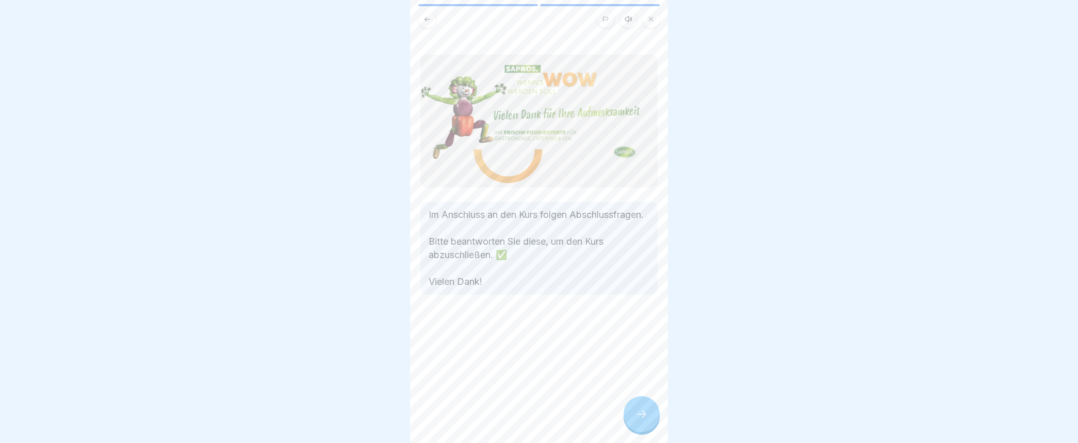
click at [645, 421] on icon at bounding box center [641, 414] width 12 height 12
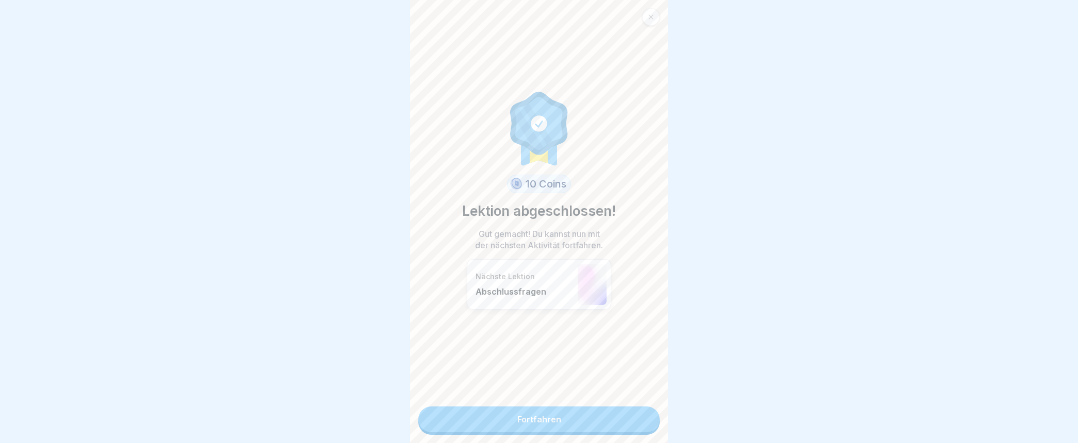
click at [553, 418] on link "Fortfahren" at bounding box center [538, 420] width 241 height 26
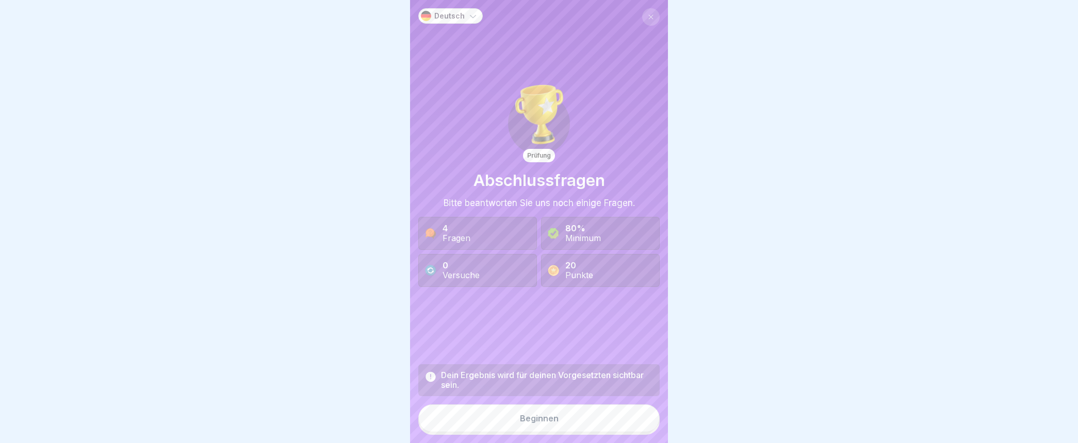
click at [529, 423] on div "Beginnen" at bounding box center [539, 418] width 39 height 9
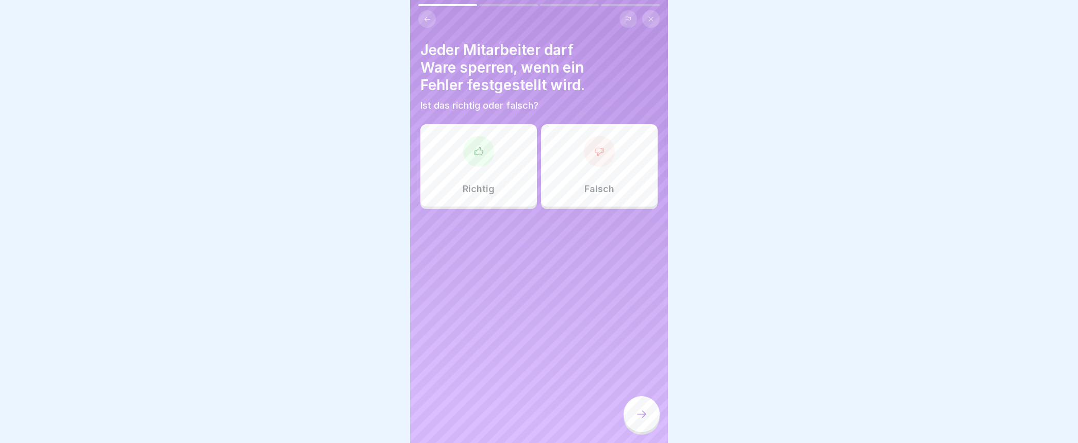
click at [475, 154] on icon at bounding box center [478, 151] width 8 height 8
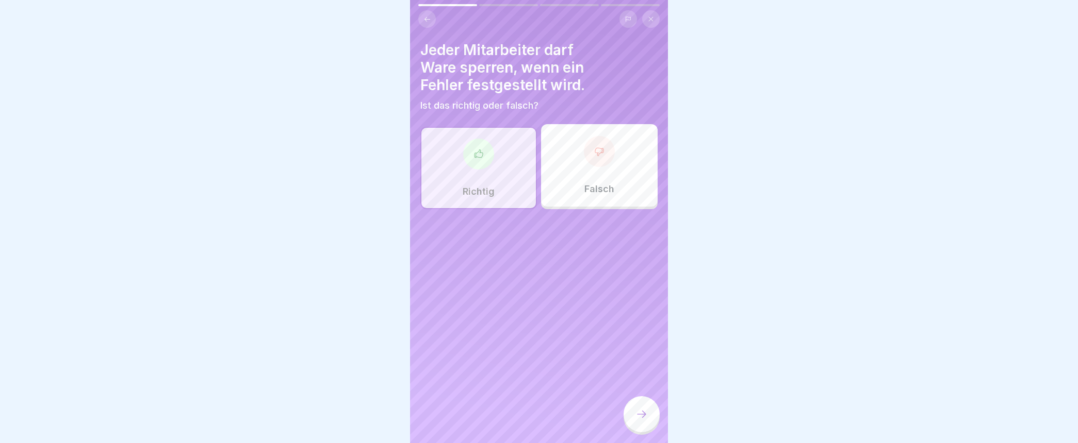
click at [639, 420] on icon at bounding box center [641, 414] width 12 height 12
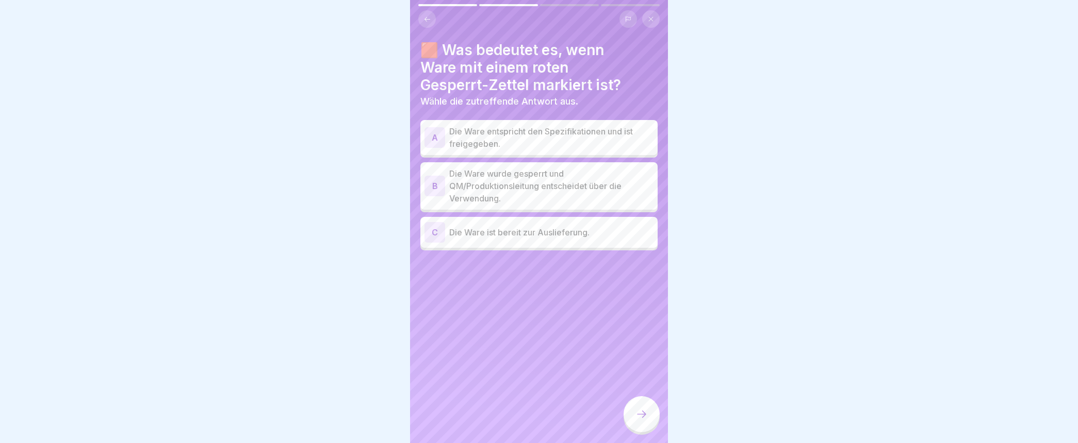
click at [435, 183] on div "B" at bounding box center [434, 186] width 21 height 21
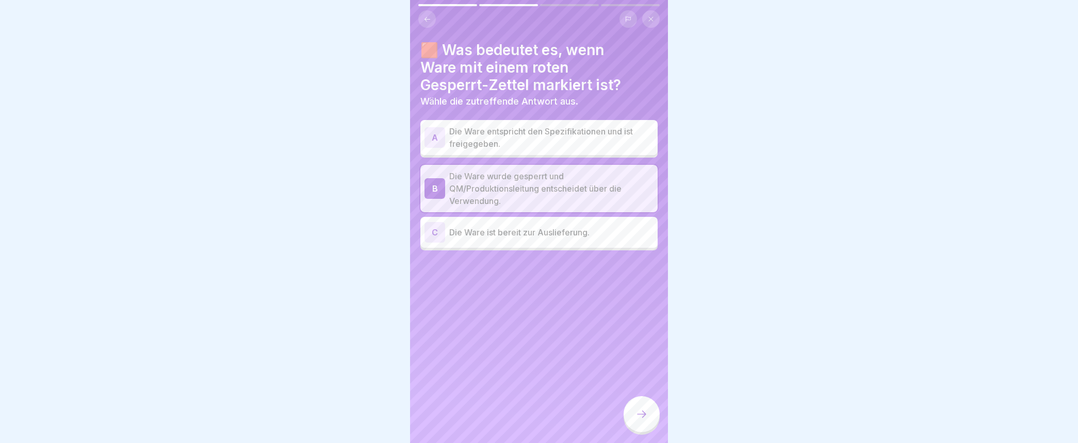
click at [641, 421] on icon at bounding box center [641, 414] width 12 height 12
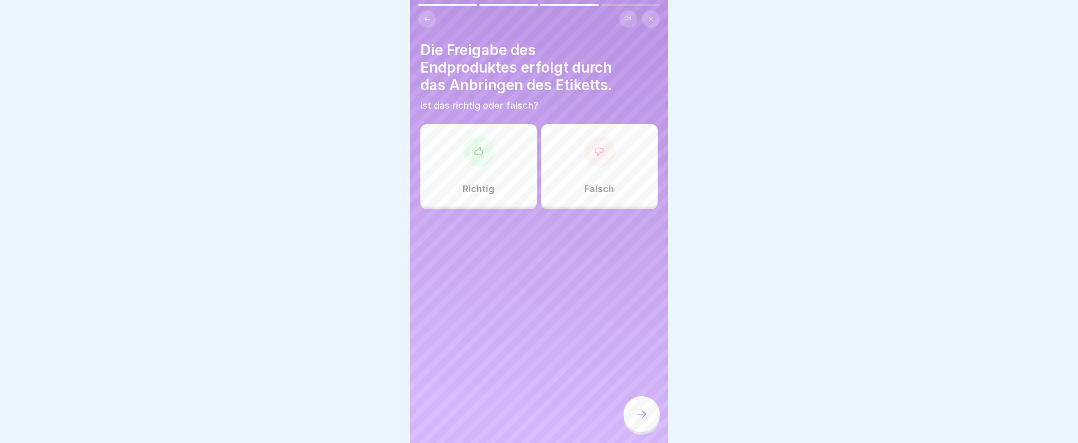
click at [478, 150] on icon at bounding box center [478, 151] width 8 height 8
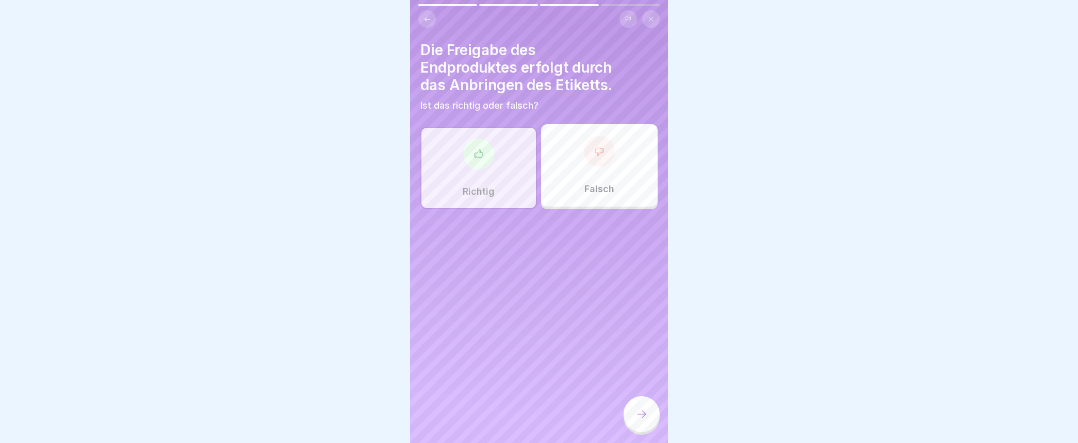
click at [636, 421] on icon at bounding box center [641, 414] width 12 height 12
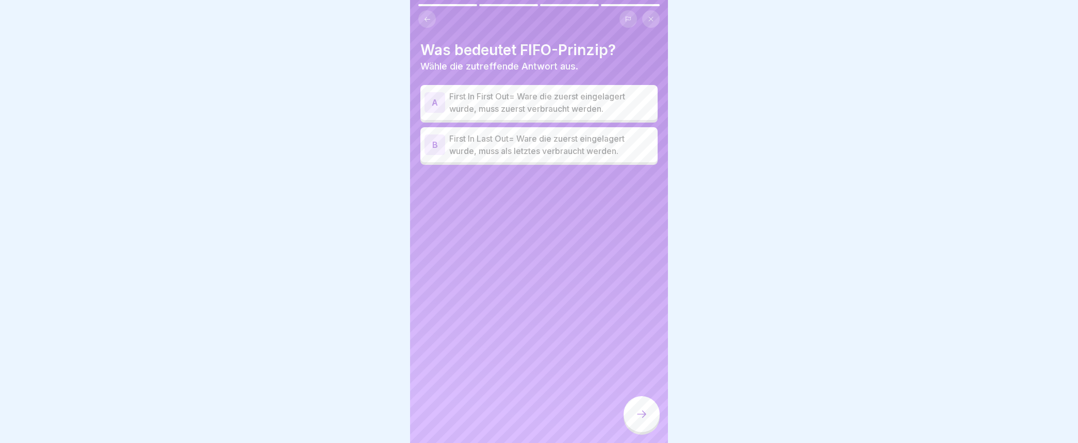
click at [438, 103] on div "A" at bounding box center [434, 102] width 21 height 21
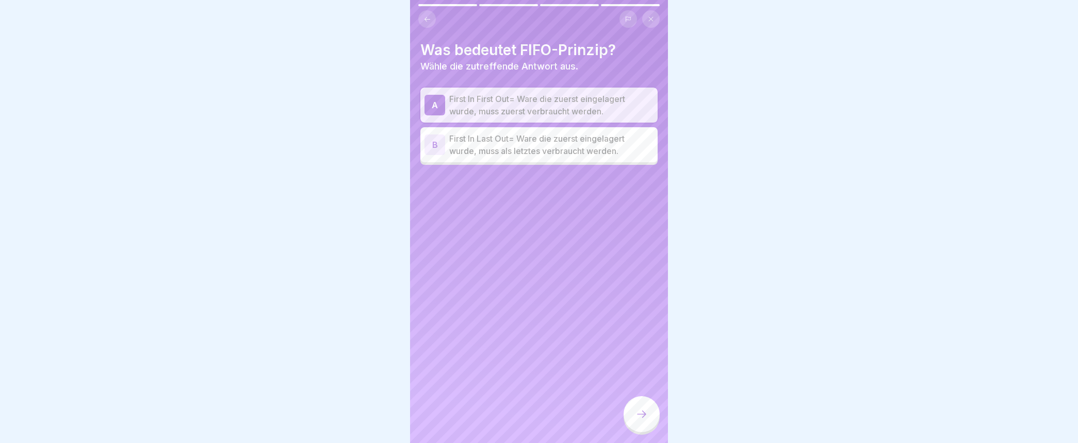
click at [642, 421] on icon at bounding box center [641, 414] width 12 height 12
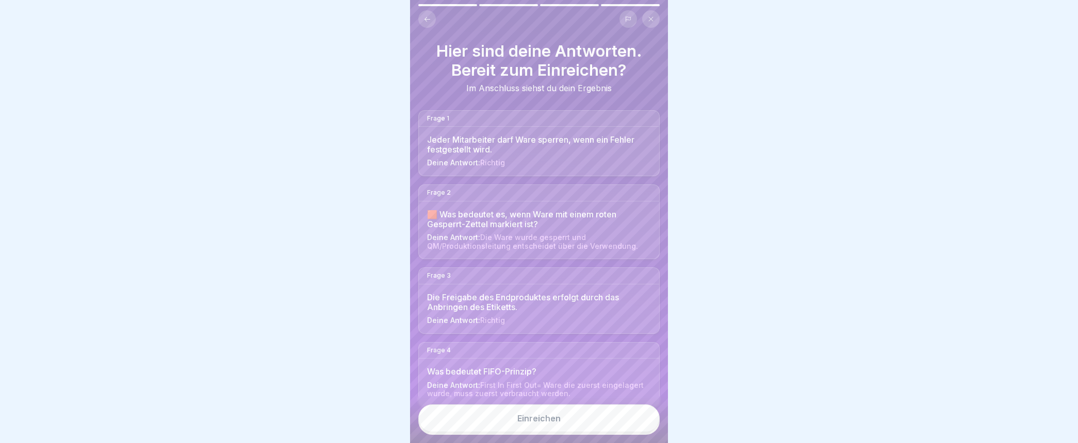
click at [539, 423] on div "Einreichen" at bounding box center [538, 418] width 43 height 9
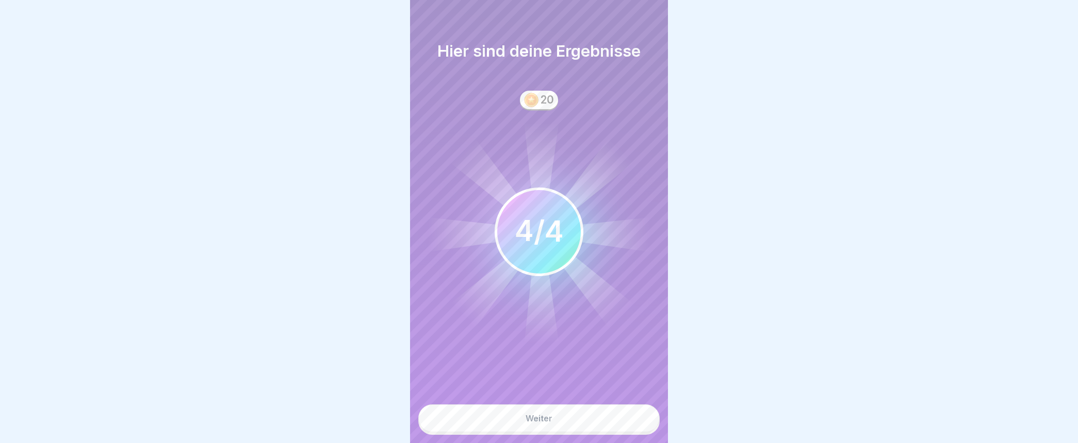
click at [522, 425] on button "Weiter" at bounding box center [538, 419] width 241 height 28
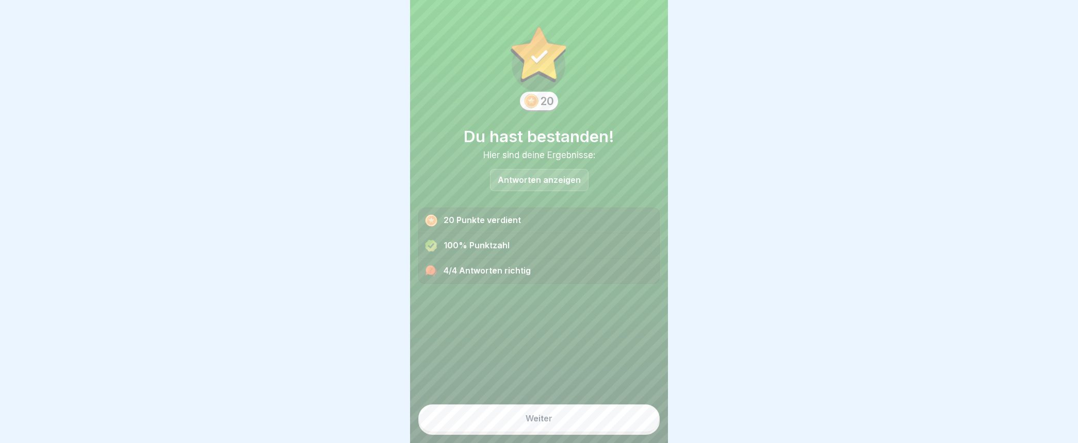
click at [525, 423] on div "Weiter" at bounding box center [538, 418] width 27 height 9
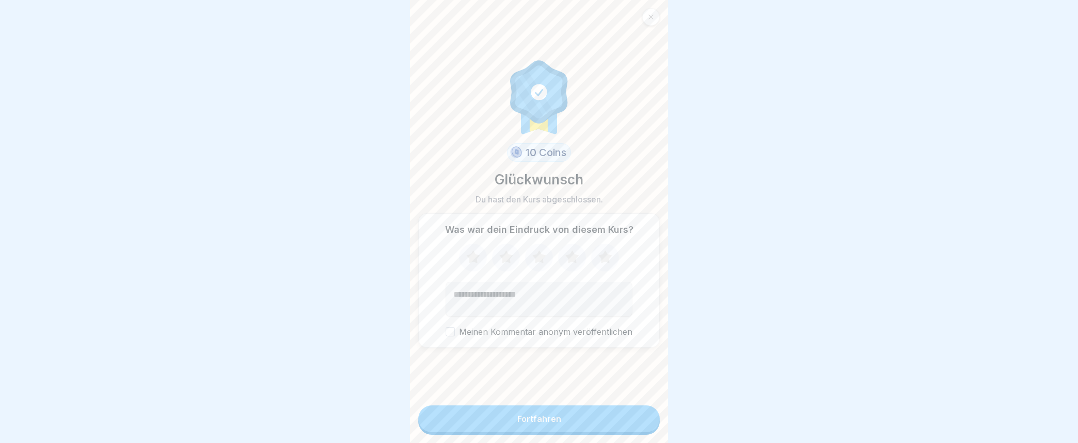
click at [526, 424] on div "Fortfahren" at bounding box center [539, 419] width 44 height 9
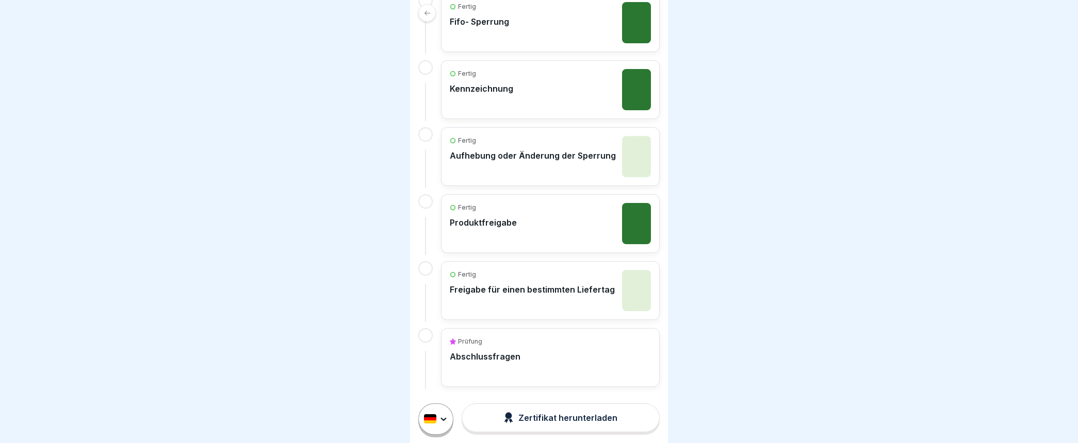
scroll to position [8, 0]
click at [492, 352] on p "Abschlussfragen" at bounding box center [485, 357] width 71 height 10
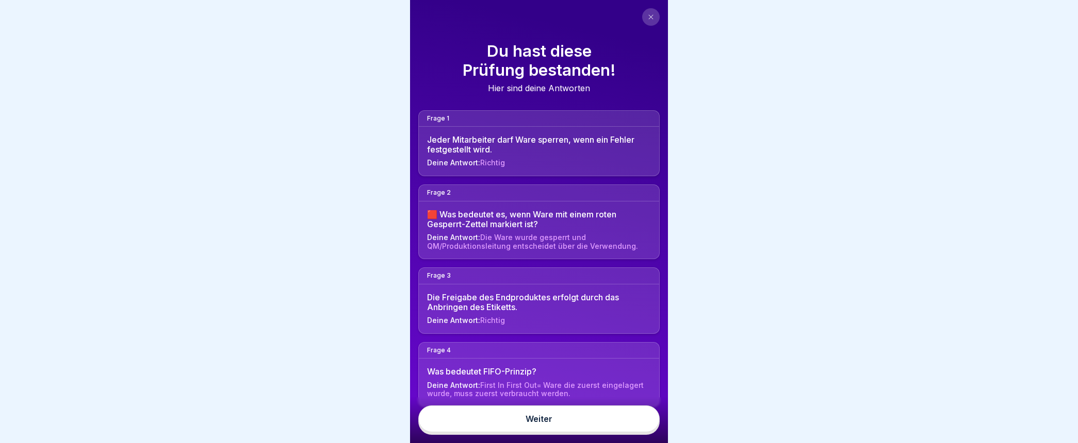
click at [541, 429] on link "Weiter" at bounding box center [538, 419] width 241 height 27
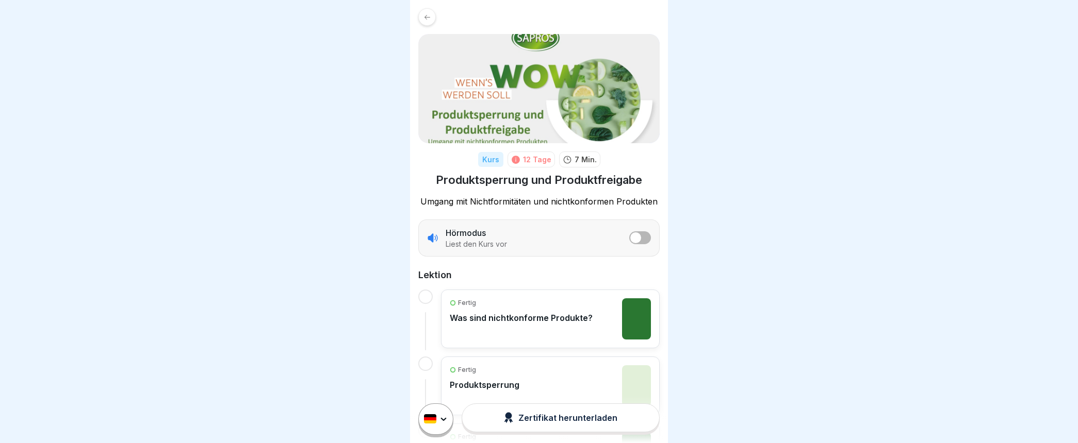
click at [526, 424] on div "Zertifikat herunterladen" at bounding box center [560, 418] width 113 height 11
click at [759, 19] on div at bounding box center [539, 221] width 1078 height 443
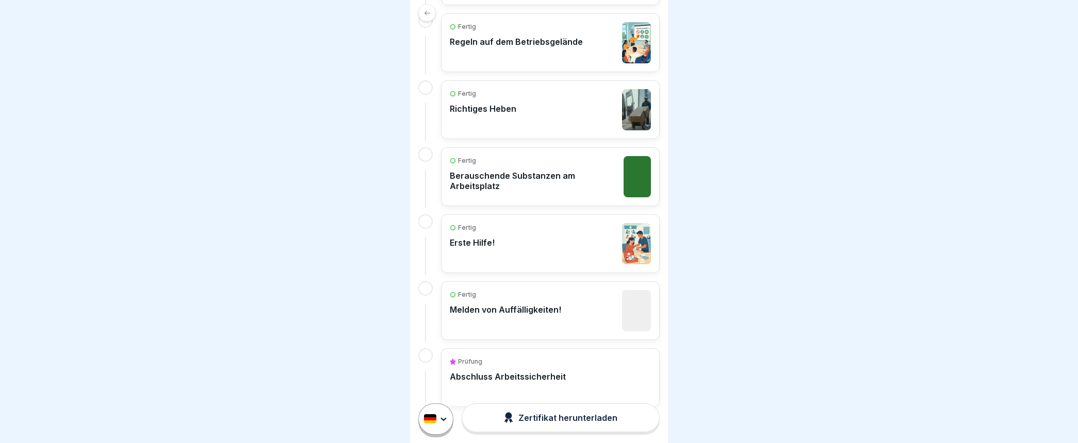
scroll to position [420, 0]
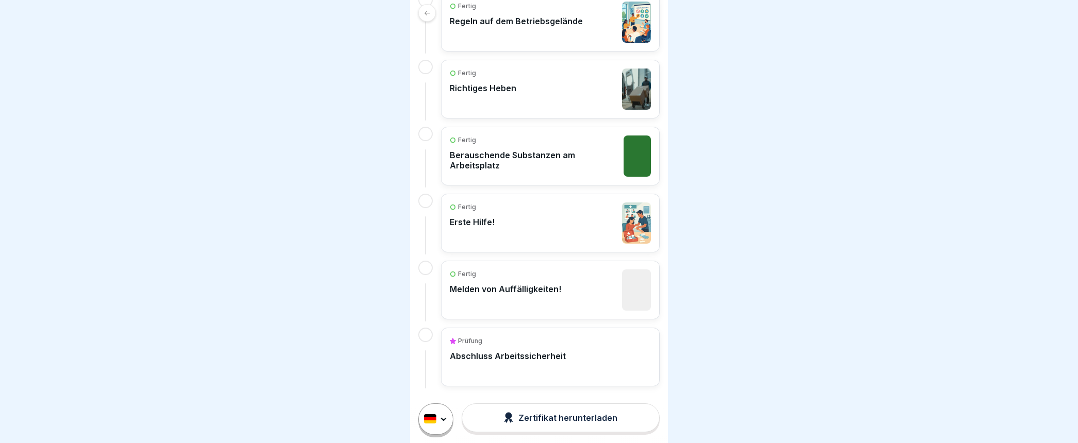
click at [504, 424] on icon at bounding box center [508, 418] width 9 height 11
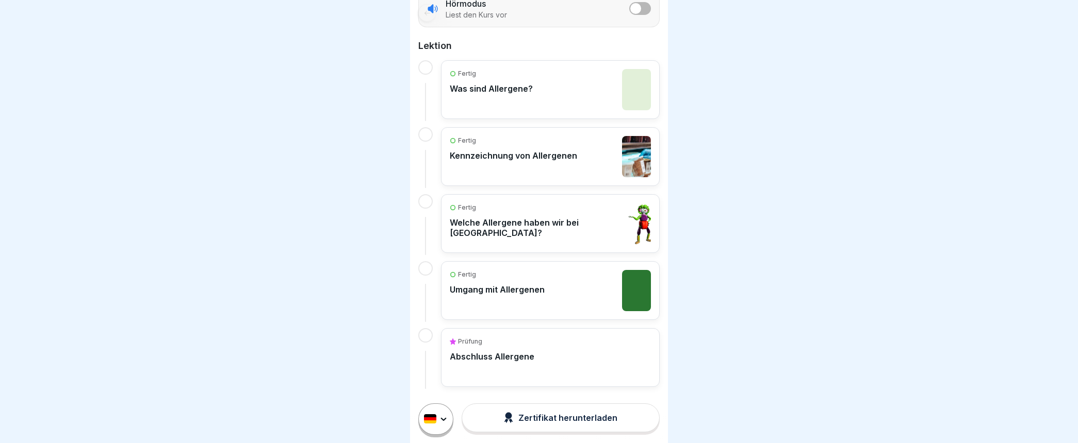
scroll to position [8, 0]
click at [538, 419] on div "Zertifikat herunterladen" at bounding box center [560, 418] width 113 height 11
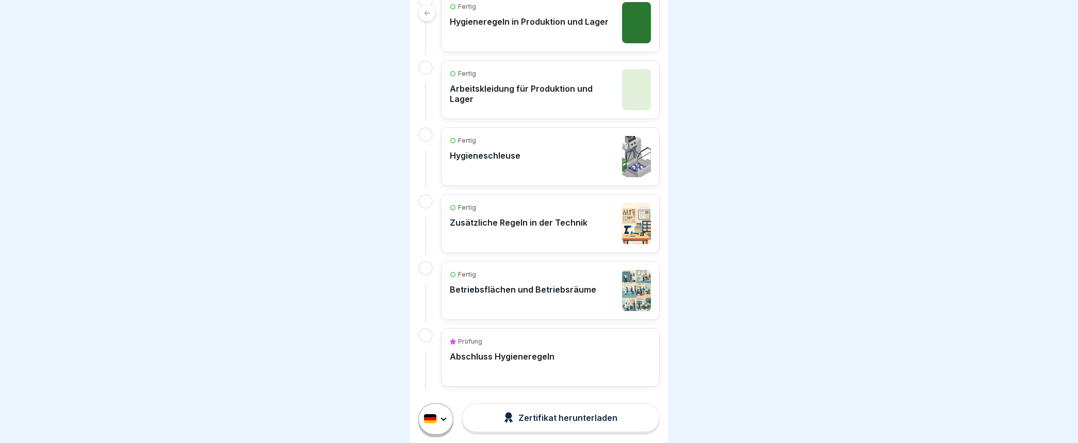
scroll to position [8, 0]
click at [559, 416] on div "Zertifikat herunterladen" at bounding box center [560, 418] width 113 height 11
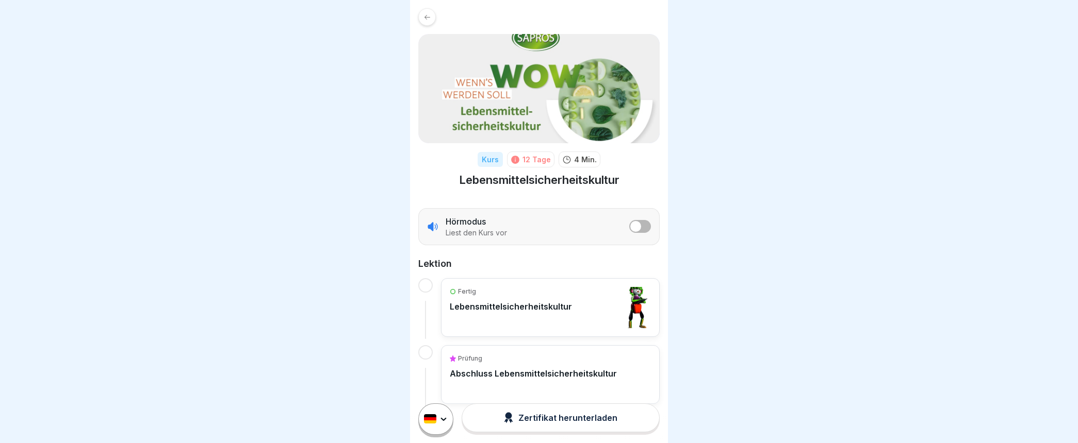
scroll to position [17, 0]
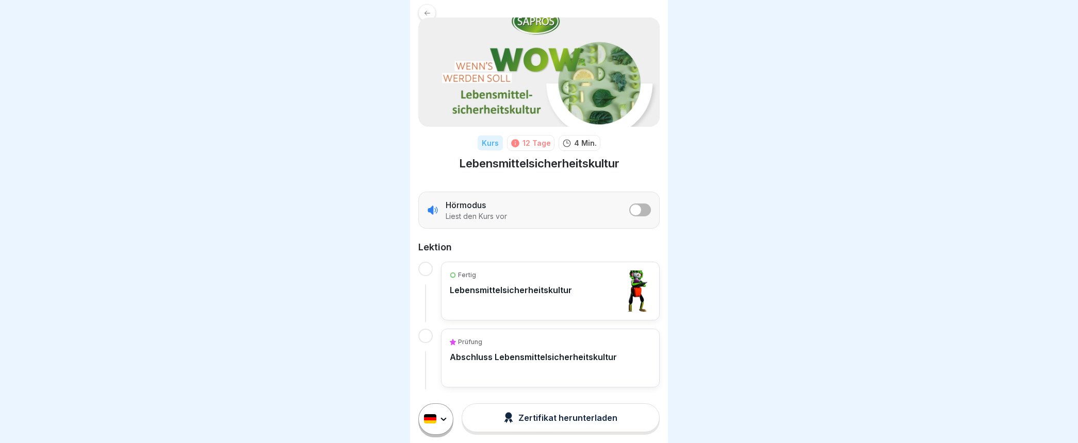
click at [540, 424] on div "Zertifikat herunterladen" at bounding box center [560, 418] width 113 height 11
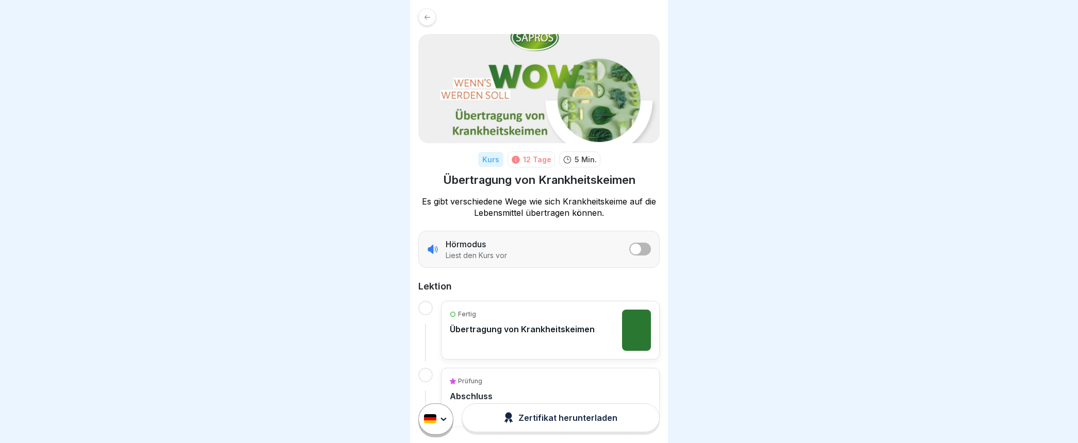
click at [532, 424] on div "Zertifikat herunterladen" at bounding box center [560, 418] width 113 height 11
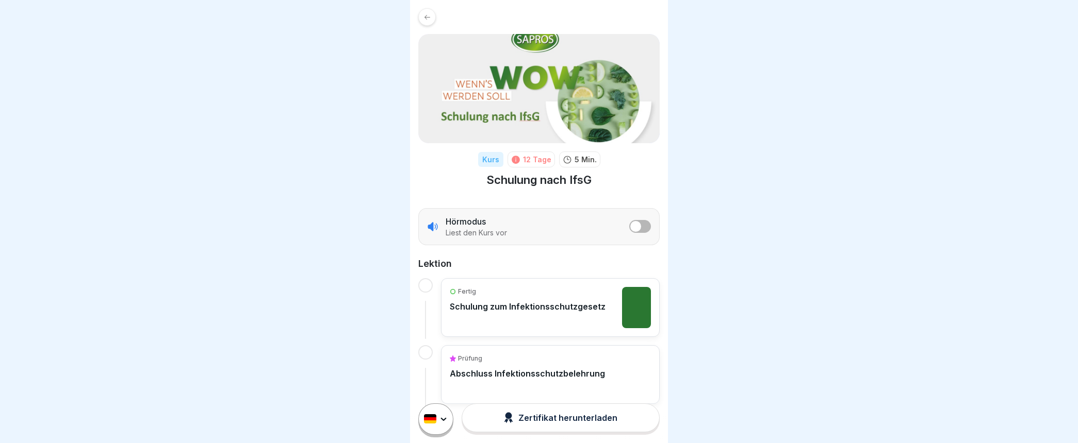
click at [532, 424] on div "Zertifikat herunterladen" at bounding box center [560, 418] width 113 height 11
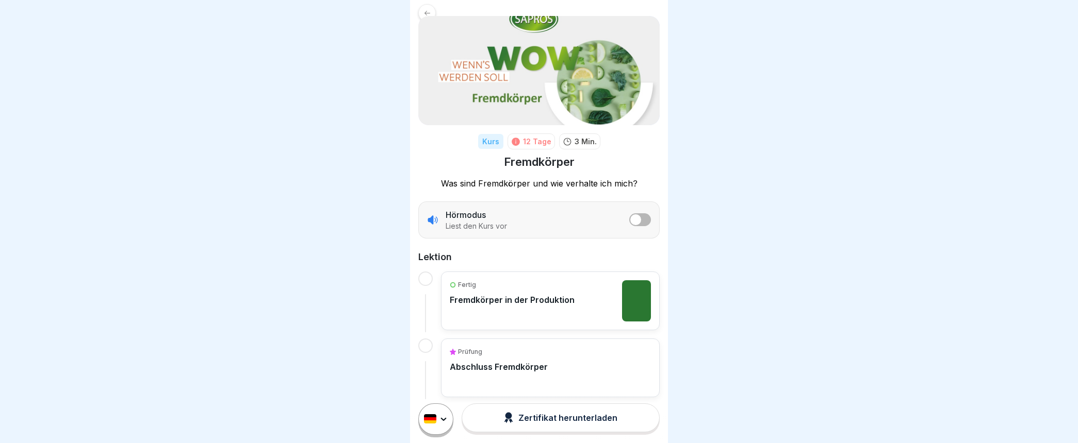
scroll to position [28, 0]
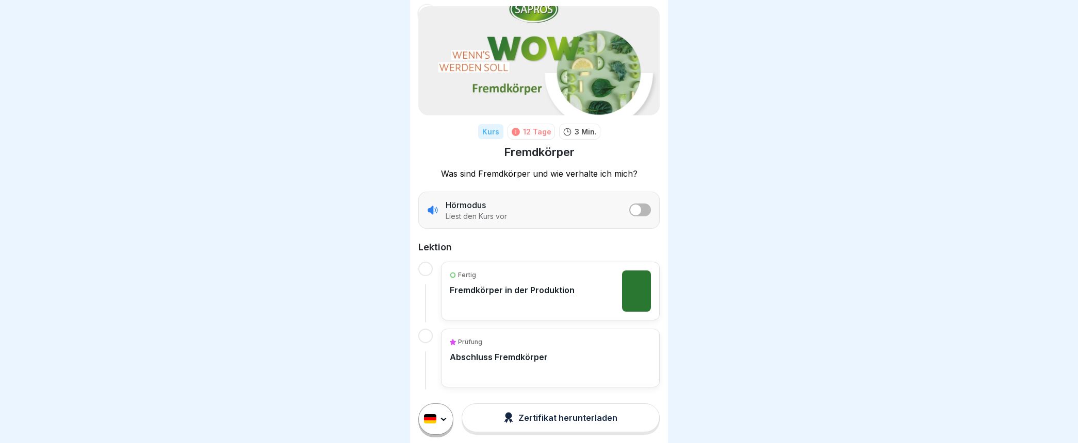
click at [506, 363] on div "Prüfung Abschluss Fremdkörper" at bounding box center [550, 358] width 201 height 41
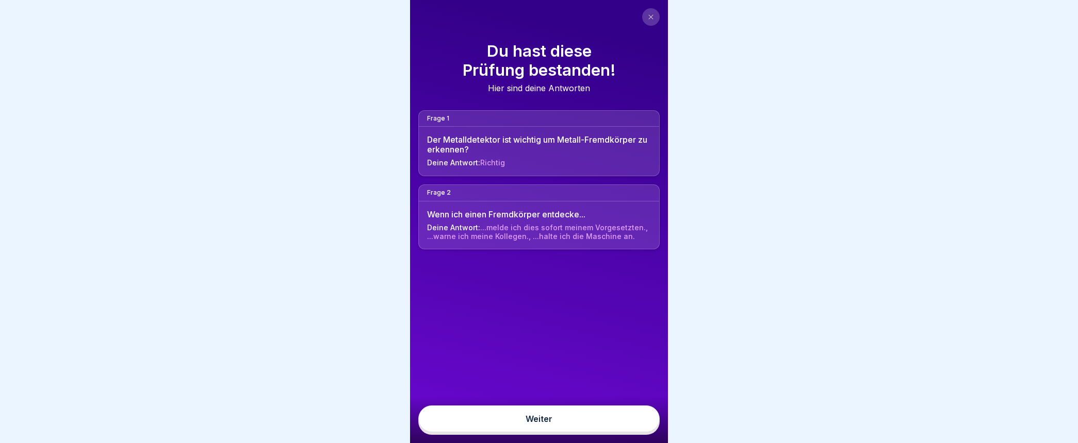
click at [532, 426] on link "Weiter" at bounding box center [538, 419] width 241 height 27
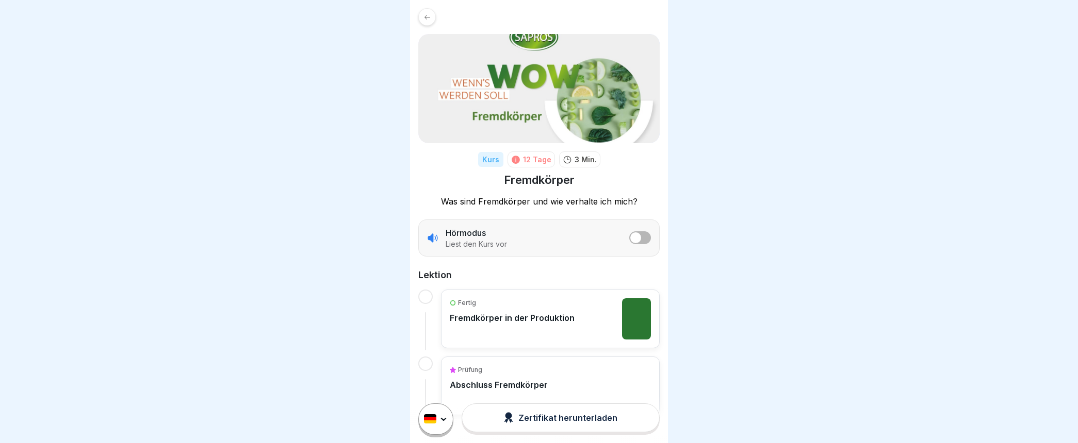
click at [522, 424] on div "Zertifikat herunterladen" at bounding box center [560, 418] width 113 height 11
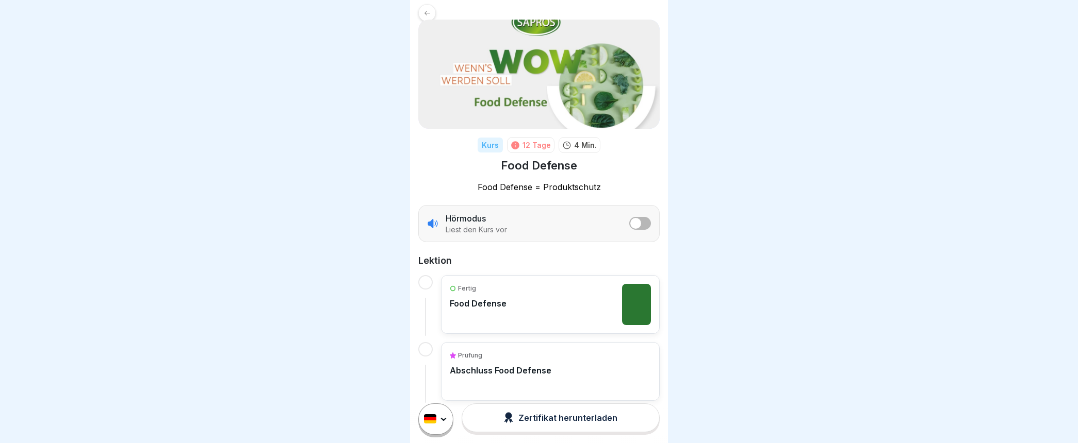
scroll to position [28, 0]
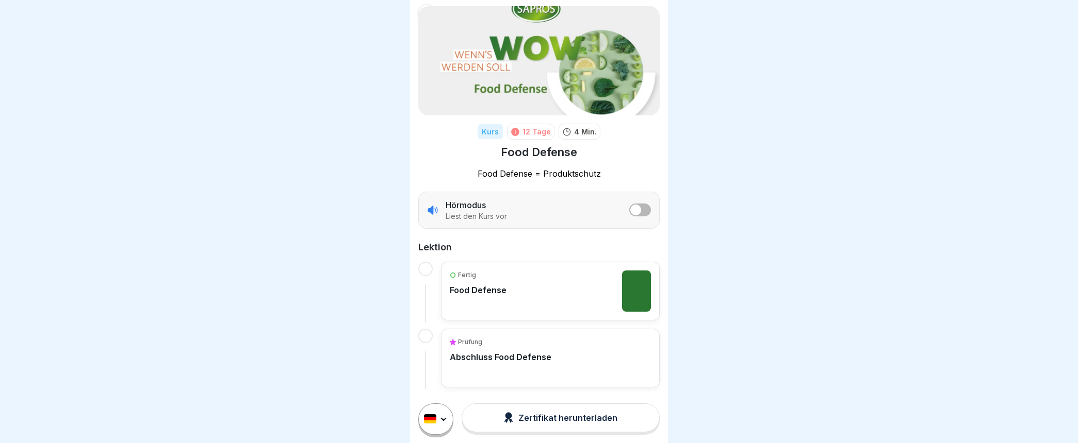
click at [548, 423] on div "Zertifikat herunterladen" at bounding box center [560, 418] width 113 height 11
